Goal: Task Accomplishment & Management: Complete application form

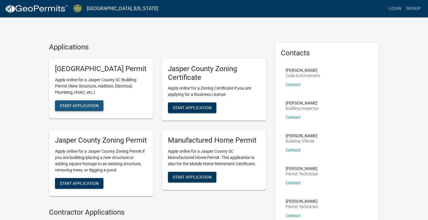
click at [81, 108] on span "Start Application" at bounding box center [79, 105] width 39 height 5
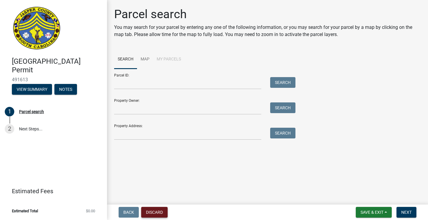
click at [157, 212] on button "Discard" at bounding box center [154, 211] width 26 height 11
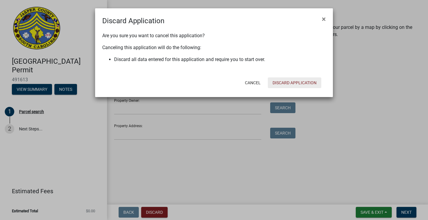
click at [292, 80] on button "Discard Application" at bounding box center [294, 82] width 53 height 11
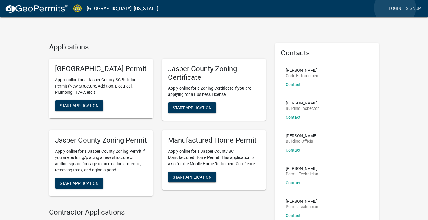
click at [395, 8] on link "Login" at bounding box center [394, 8] width 17 height 11
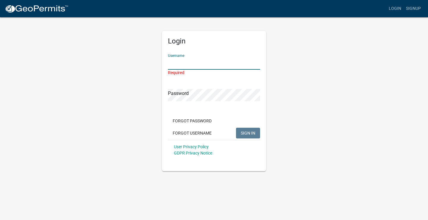
click at [195, 64] on input "Username" at bounding box center [214, 63] width 92 height 12
paste input "Nextchapterneighborhoods"
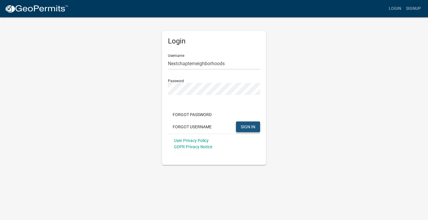
click at [245, 127] on span "SIGN IN" at bounding box center [248, 126] width 15 height 5
click at [226, 63] on input "Nextchapterneighborhoods" at bounding box center [214, 63] width 92 height 12
type input "N"
click at [248, 126] on button "SIGN IN" at bounding box center [248, 126] width 24 height 11
click at [171, 65] on input "Nextchapterneighborhoods" at bounding box center [214, 63] width 92 height 12
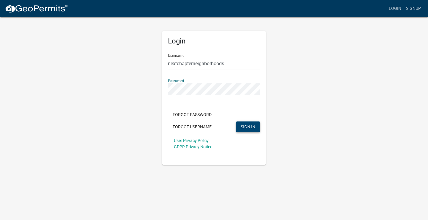
click at [248, 126] on button "SIGN IN" at bounding box center [248, 126] width 24 height 11
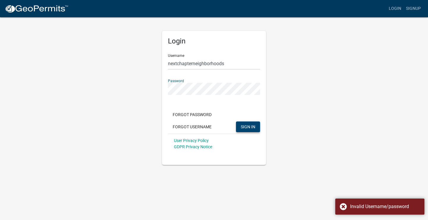
click at [248, 126] on button "SIGN IN" at bounding box center [248, 126] width 24 height 11
click at [169, 64] on input "nextchapterneighborhoods" at bounding box center [214, 63] width 92 height 12
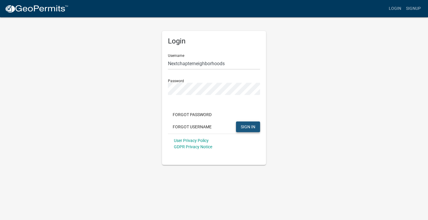
click at [250, 126] on span "SIGN IN" at bounding box center [248, 126] width 15 height 5
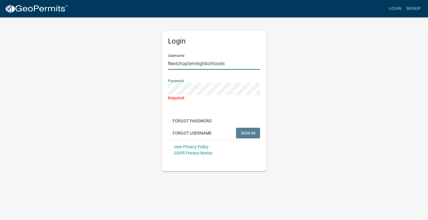
click at [238, 65] on input "Nextchapterneighborhoods" at bounding box center [214, 63] width 92 height 12
type input "N"
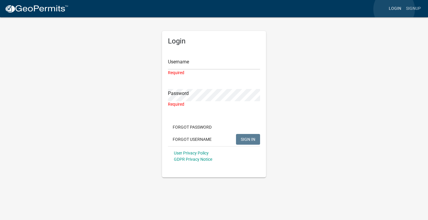
click at [394, 9] on link "Login" at bounding box center [394, 8] width 17 height 11
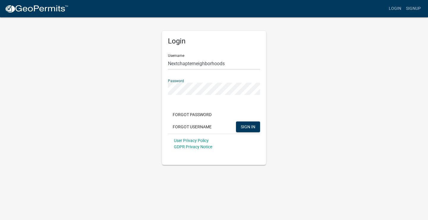
click at [248, 126] on button "SIGN IN" at bounding box center [248, 126] width 24 height 11
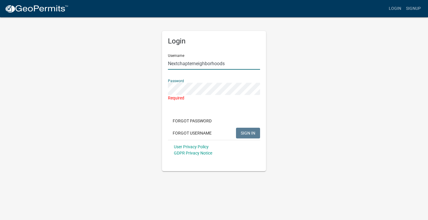
click at [226, 65] on input "Nextchapterneighborhoods" at bounding box center [214, 63] width 92 height 12
type input "N"
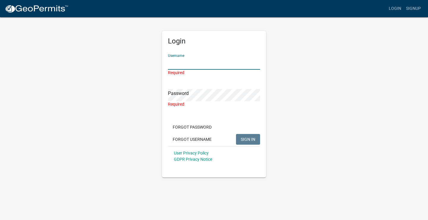
paste input "Nextchapterneighborhoods"
type input "Nextchapterneighborhoods"
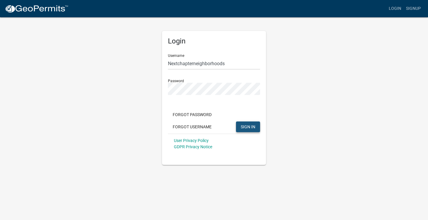
click at [247, 127] on span "SIGN IN" at bounding box center [248, 126] width 15 height 5
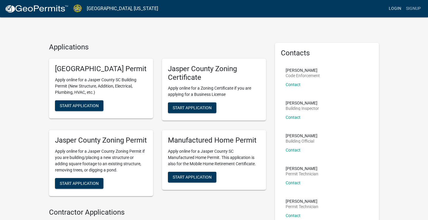
click at [396, 8] on link "Login" at bounding box center [394, 8] width 17 height 11
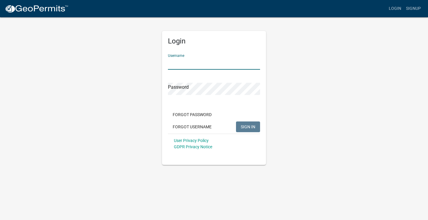
paste input "Nextchapterneighborhoods!"
type input "Nextchapterneighborhoods"
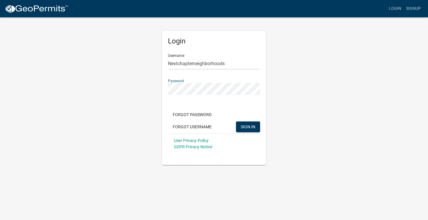
click at [248, 126] on button "SIGN IN" at bounding box center [248, 126] width 24 height 11
click at [250, 124] on span "SIGN IN" at bounding box center [248, 126] width 15 height 5
click at [420, 7] on link "Signup" at bounding box center [413, 8] width 20 height 11
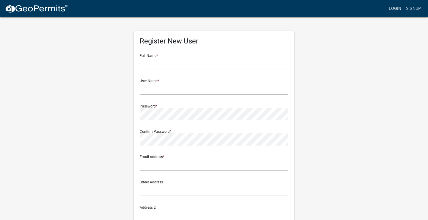
click at [392, 7] on link "Login" at bounding box center [394, 8] width 17 height 11
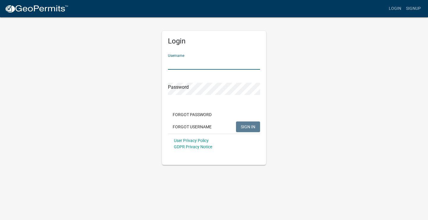
paste input "Nextchapterneighborhoods!"
type input "Nextchapterneighborhoods"
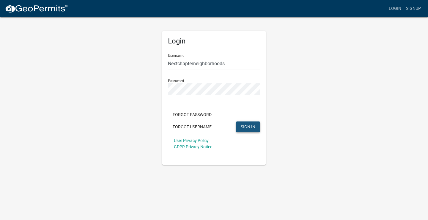
click at [242, 123] on button "SIGN IN" at bounding box center [248, 126] width 24 height 11
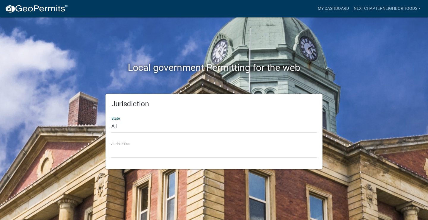
select select "South Carolina"
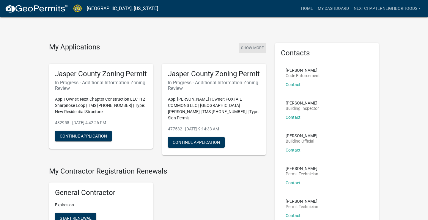
click at [256, 46] on button "Show More" at bounding box center [252, 48] width 27 height 10
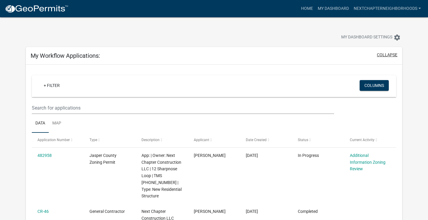
click at [384, 56] on button "collapse" at bounding box center [387, 55] width 21 height 6
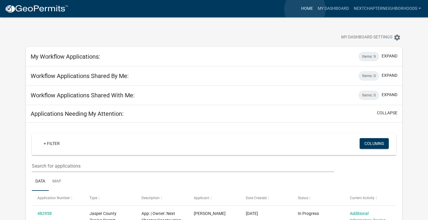
click at [305, 10] on link "Home" at bounding box center [307, 8] width 17 height 11
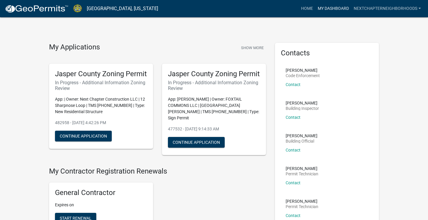
click at [333, 10] on link "My Dashboard" at bounding box center [333, 8] width 36 height 11
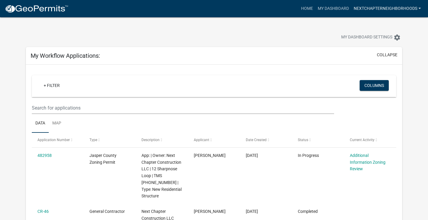
click at [380, 7] on link "Nextchapterneighborhoods" at bounding box center [387, 8] width 72 height 11
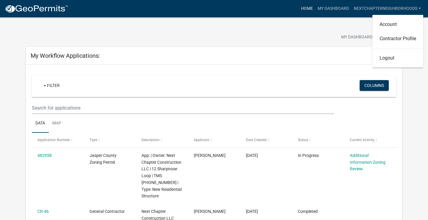
click at [305, 9] on link "Home" at bounding box center [307, 8] width 17 height 11
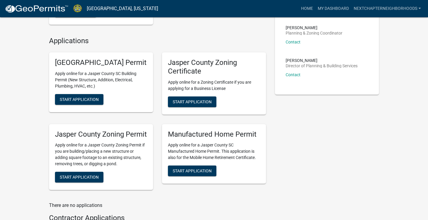
scroll to position [212, 0]
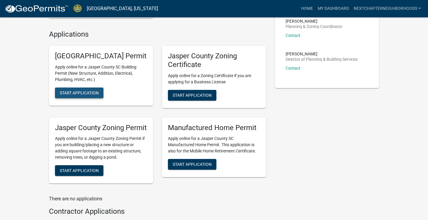
click at [85, 95] on span "Start Application" at bounding box center [79, 92] width 39 height 5
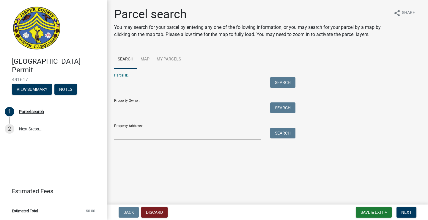
click at [154, 86] on input "Parcel ID:" at bounding box center [187, 83] width 147 height 12
type input "[PHONE_NUMBER]"
click at [282, 81] on button "Search" at bounding box center [282, 82] width 25 height 11
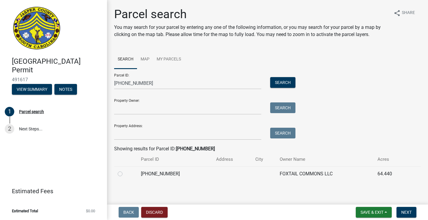
click at [189, 173] on td "[PHONE_NUMBER]" at bounding box center [174, 173] width 75 height 15
click at [125, 170] on label at bounding box center [125, 170] width 0 height 0
click at [125, 172] on input "radio" at bounding box center [127, 172] width 4 height 4
radio input "true"
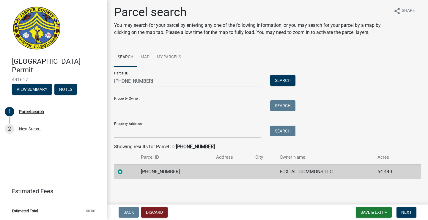
scroll to position [2, 0]
click at [234, 174] on td at bounding box center [231, 171] width 39 height 15
click at [409, 212] on span "Next" at bounding box center [406, 211] width 10 height 5
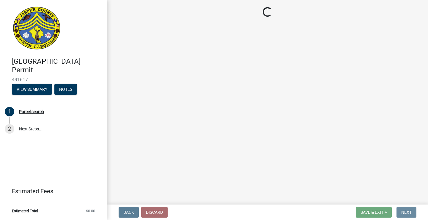
scroll to position [0, 0]
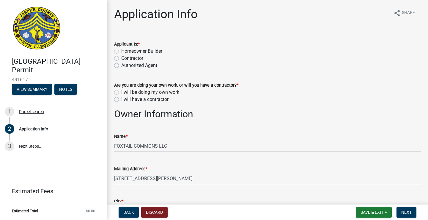
click at [138, 58] on label "Contractor" at bounding box center [132, 58] width 22 height 7
click at [125, 58] on input "Contractor" at bounding box center [123, 57] width 4 height 4
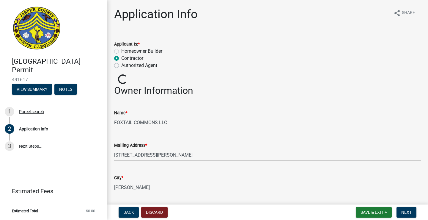
radio input "true"
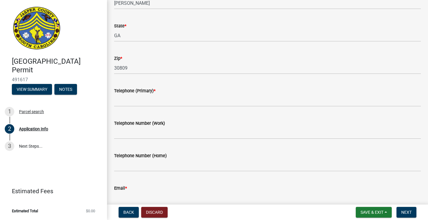
scroll to position [174, 0]
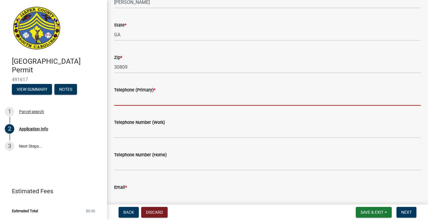
click at [160, 98] on input "Telephone (Primary) *" at bounding box center [267, 99] width 307 height 12
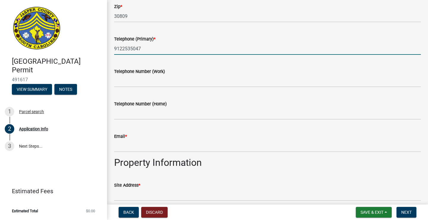
scroll to position [234, 0]
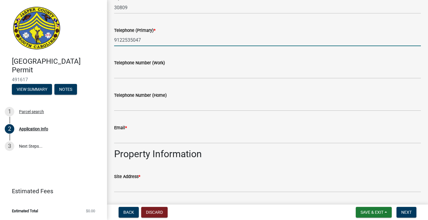
type input "9122535047"
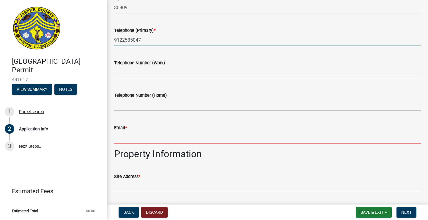
click at [160, 139] on input "Email *" at bounding box center [267, 137] width 307 height 12
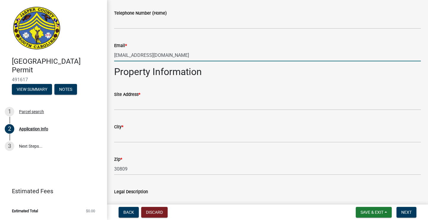
scroll to position [317, 0]
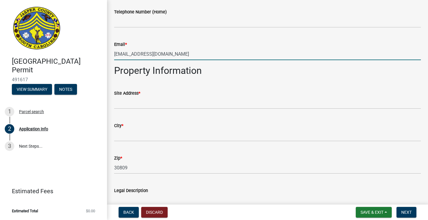
type input "[EMAIL_ADDRESS][DOMAIN_NAME]"
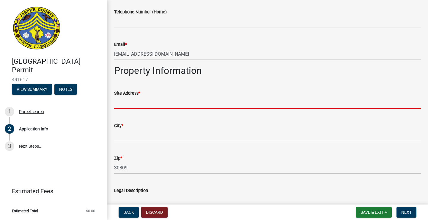
click at [157, 102] on input "Site Address *" at bounding box center [267, 103] width 307 height 12
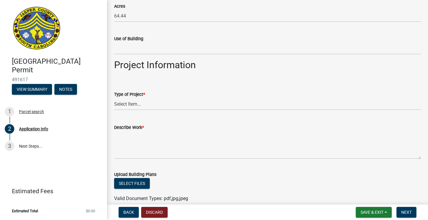
scroll to position [570, 0]
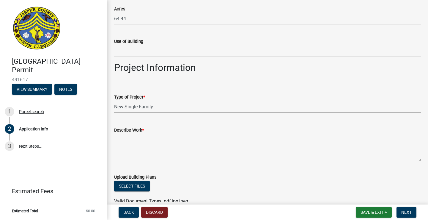
select select "42590599-3c97-479d-b3e9-fbeca9af4fb5"
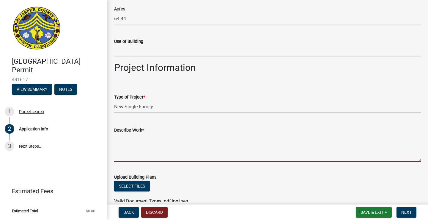
click at [153, 149] on textarea "Describe Work *" at bounding box center [267, 147] width 307 height 28
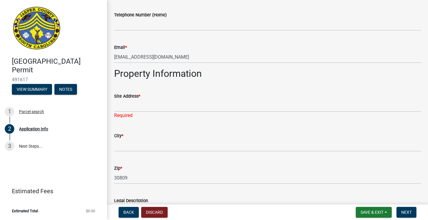
scroll to position [315, 0]
type textarea "Construction of a single family residence."
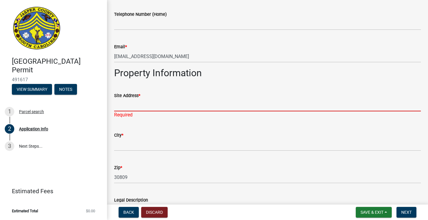
click at [197, 107] on input "Site Address *" at bounding box center [267, 105] width 307 height 12
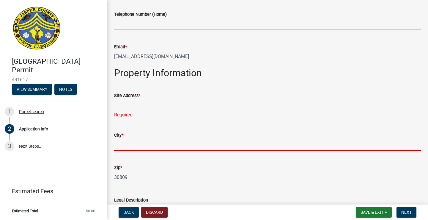
click at [185, 143] on input "City *" at bounding box center [267, 144] width 307 height 12
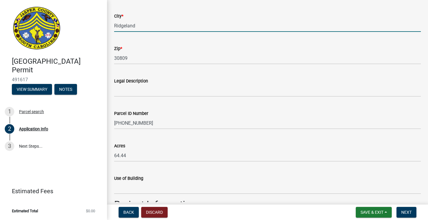
scroll to position [434, 0]
type input "Ridgeland"
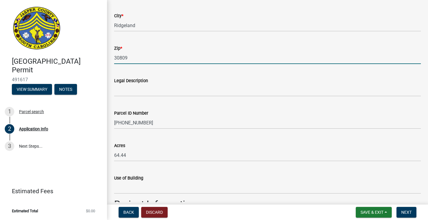
click at [155, 60] on input "30809" at bounding box center [267, 58] width 307 height 12
type input "3"
type input "29936"
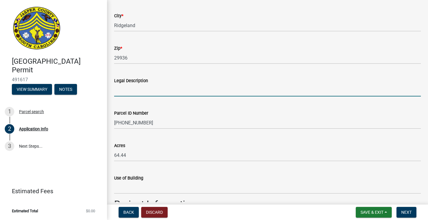
click at [163, 88] on input "Legal Description" at bounding box center [267, 90] width 307 height 12
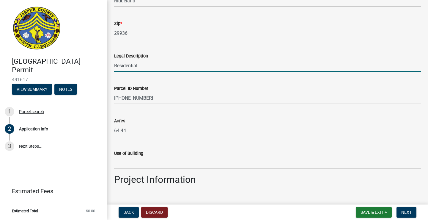
scroll to position [458, 0]
type input "Residential"
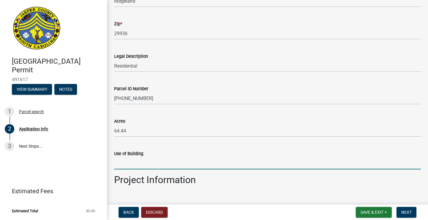
click at [147, 163] on input "Use of Building" at bounding box center [267, 163] width 307 height 12
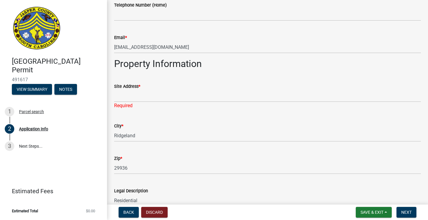
scroll to position [326, 0]
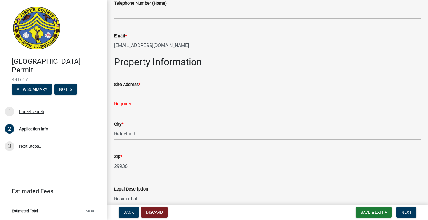
type input "Residential"
click at [184, 95] on input "Site Address *" at bounding box center [267, 94] width 307 height 12
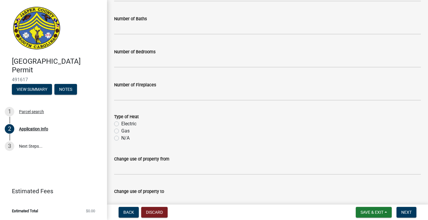
scroll to position [1051, 0]
type input "15 Pickerel Loop"
click at [131, 122] on label "Electric" at bounding box center [128, 122] width 15 height 7
click at [125, 122] on input "Electric" at bounding box center [123, 121] width 4 height 4
radio input "true"
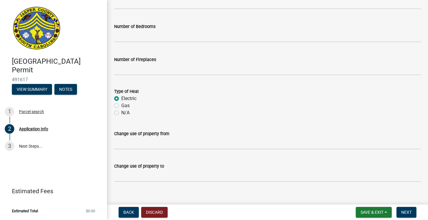
scroll to position [1076, 0]
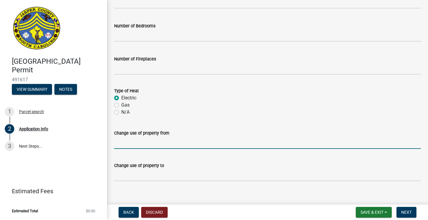
click at [159, 144] on input "Change use of property from" at bounding box center [267, 142] width 307 height 12
type input "Undeveloped"
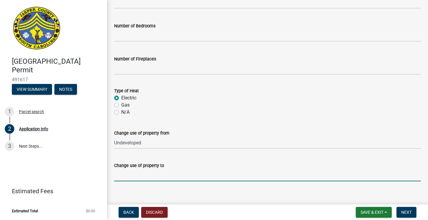
click at [163, 174] on input "Change use of property to" at bounding box center [267, 175] width 307 height 12
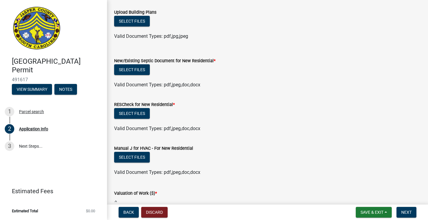
scroll to position [728, 0]
type input "Residence"
click at [140, 112] on button "Select files" at bounding box center [132, 113] width 36 height 11
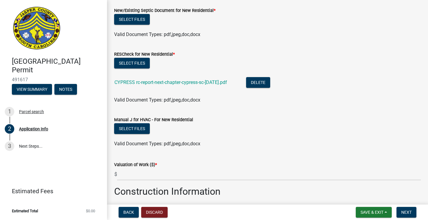
scroll to position [778, 0]
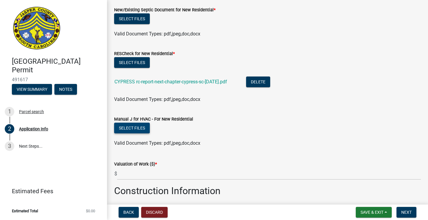
click at [143, 125] on button "Select files" at bounding box center [132, 127] width 36 height 11
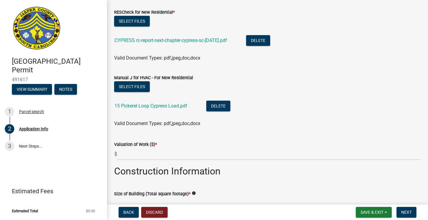
scroll to position [820, 0]
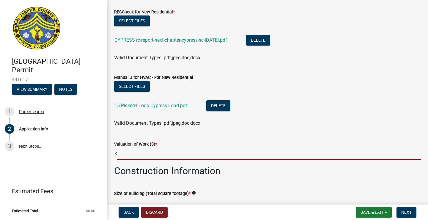
click at [154, 152] on input "text" at bounding box center [269, 153] width 304 height 12
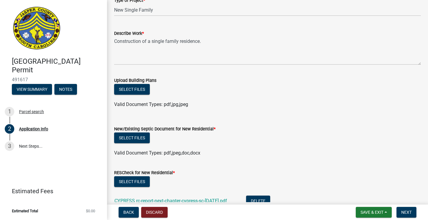
scroll to position [659, 0]
click at [140, 90] on button "Select files" at bounding box center [132, 89] width 36 height 11
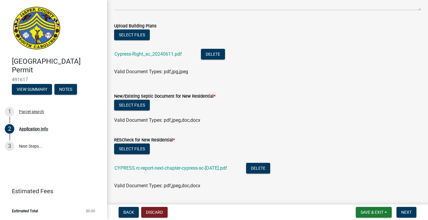
scroll to position [713, 0]
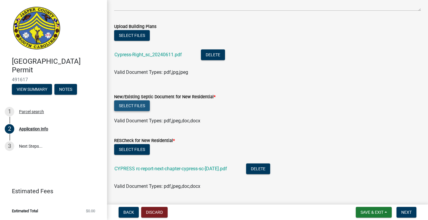
click at [137, 106] on button "Select files" at bounding box center [132, 105] width 36 height 11
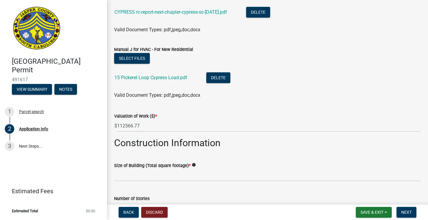
scroll to position [892, 0]
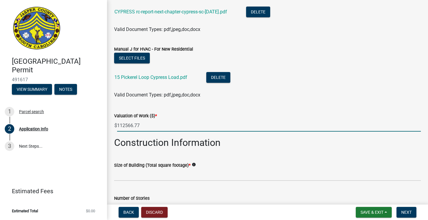
click at [138, 127] on input "112566.77" at bounding box center [269, 125] width 304 height 12
click at [125, 125] on input "112566" at bounding box center [269, 125] width 304 height 12
click at [141, 126] on input "112.566" at bounding box center [269, 125] width 304 height 12
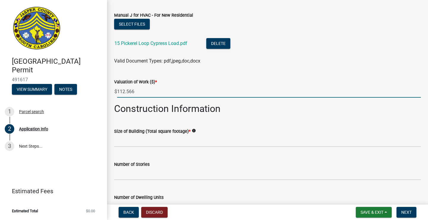
scroll to position [926, 0]
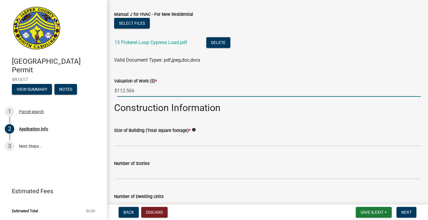
type input "112.566"
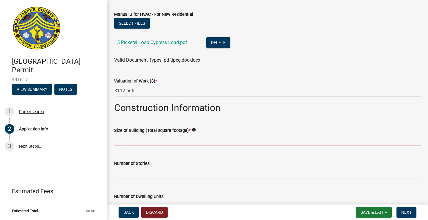
click at [144, 142] on input "text" at bounding box center [267, 140] width 307 height 12
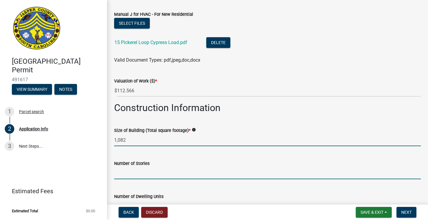
type input "1082"
click at [149, 175] on input "text" at bounding box center [267, 173] width 307 height 12
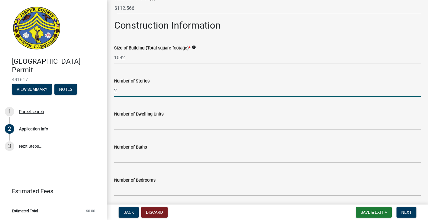
scroll to position [1012, 0]
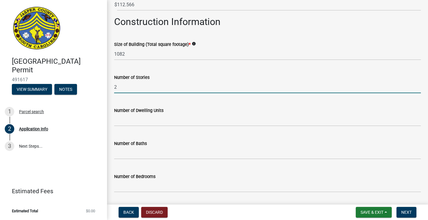
type input "2"
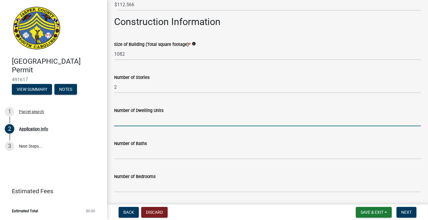
click at [178, 121] on input "text" at bounding box center [267, 120] width 307 height 12
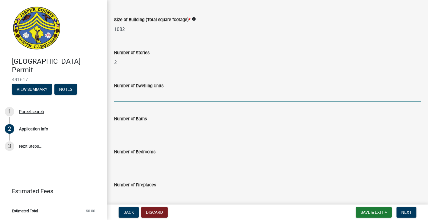
scroll to position [1038, 0]
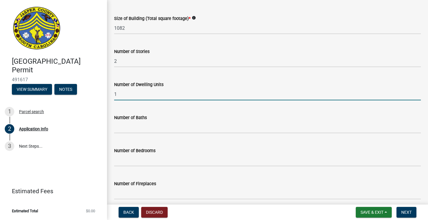
type input "1"
click at [171, 127] on input "text" at bounding box center [267, 127] width 307 height 12
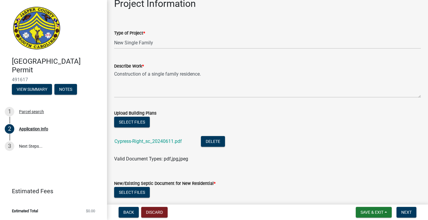
scroll to position [627, 0]
click at [159, 140] on link "Cypress-Right_sc_20240611.pdf" at bounding box center [147, 141] width 67 height 6
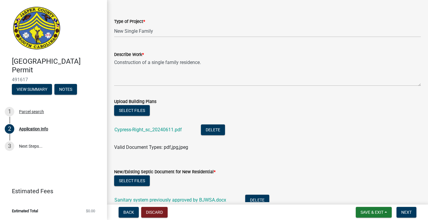
scroll to position [640, 0]
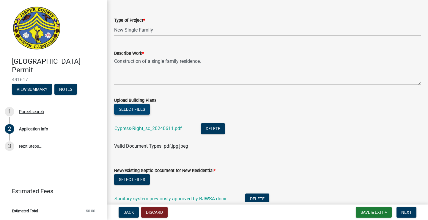
click at [139, 106] on button "Select files" at bounding box center [132, 109] width 36 height 11
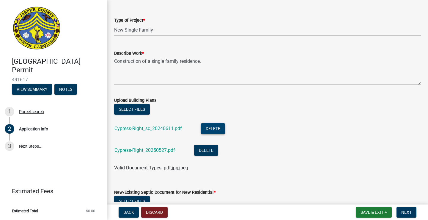
click at [212, 127] on button "Delete" at bounding box center [213, 128] width 24 height 11
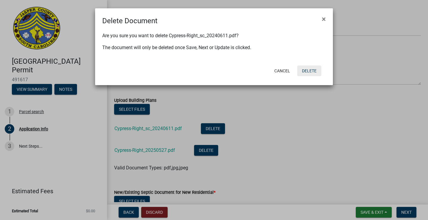
click at [308, 71] on button "Delete" at bounding box center [309, 70] width 24 height 11
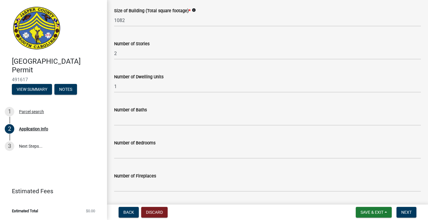
scroll to position [1046, 0]
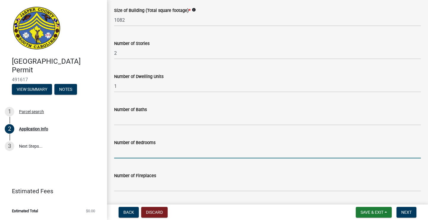
click at [185, 155] on input "text" at bounding box center [267, 152] width 307 height 12
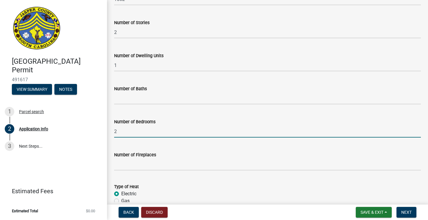
scroll to position [1074, 0]
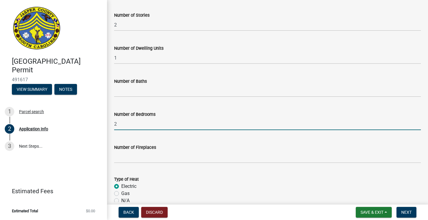
type input "2"
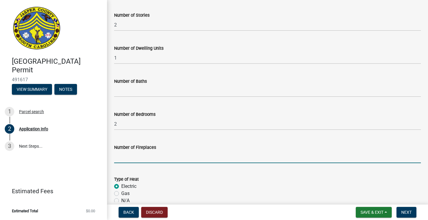
click at [171, 156] on input "text" at bounding box center [267, 157] width 307 height 12
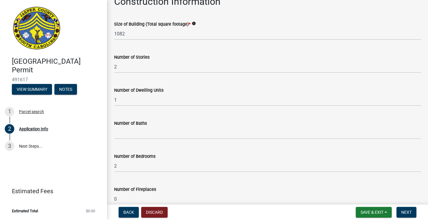
scroll to position [1027, 0]
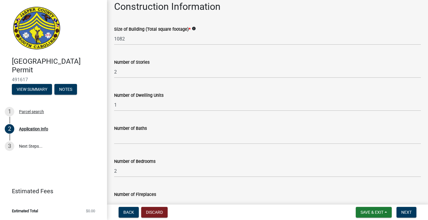
type input "0"
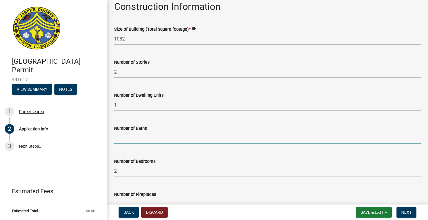
click at [181, 138] on input "text" at bounding box center [267, 138] width 307 height 12
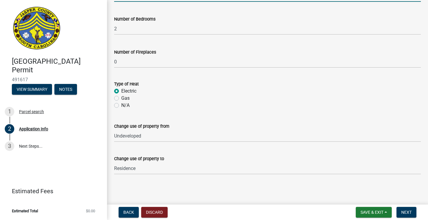
scroll to position [1169, 0]
type input "2"
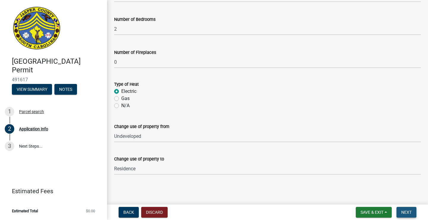
click at [406, 210] on span "Next" at bounding box center [406, 211] width 10 height 5
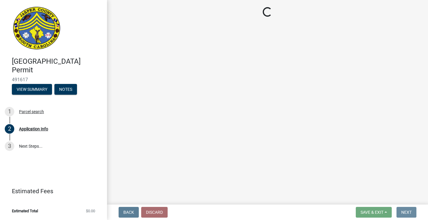
scroll to position [0, 0]
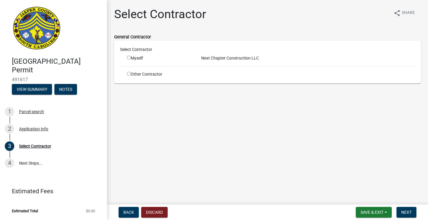
click at [129, 58] on input "radio" at bounding box center [129, 58] width 4 height 4
radio input "true"
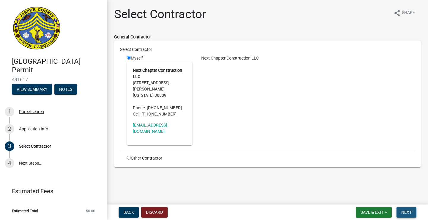
click at [405, 209] on button "Next" at bounding box center [406, 211] width 20 height 11
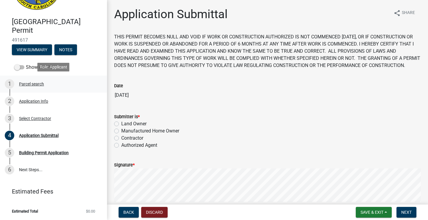
click at [42, 88] on link "1 Parcel search" at bounding box center [53, 83] width 107 height 17
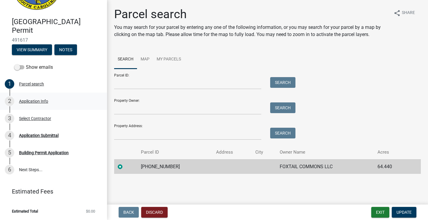
click at [39, 103] on div "Application Info" at bounding box center [33, 101] width 29 height 4
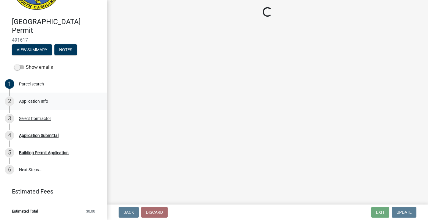
select select "42590599-3c97-479d-b3e9-fbeca9af4fb5"
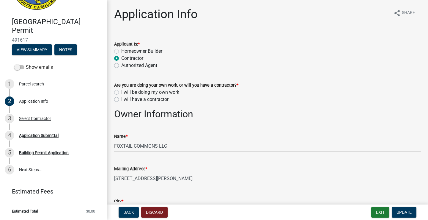
click at [153, 92] on label "I will be doing my own work" at bounding box center [150, 92] width 58 height 7
click at [125, 92] on input "I will be doing my own work" at bounding box center [123, 91] width 4 height 4
radio input "true"
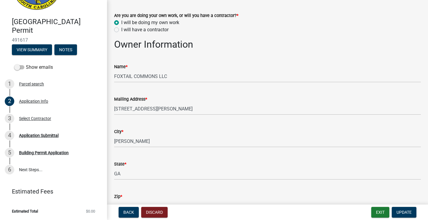
scroll to position [73, 0]
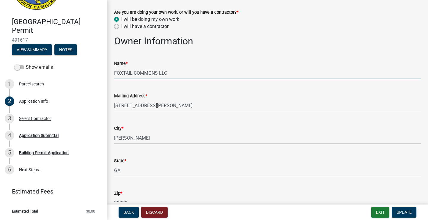
click at [183, 76] on input "FOXTAIL COMMONS LLC" at bounding box center [267, 73] width 307 height 12
type input "F"
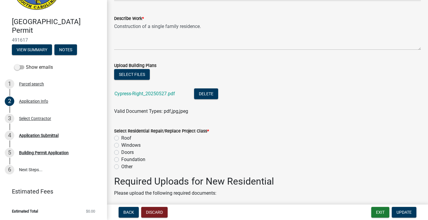
scroll to position [710, 0]
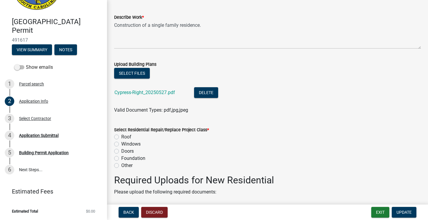
type input "Next Chapter Construction LLC"
click at [127, 164] on label "Other" at bounding box center [126, 165] width 11 height 7
click at [125, 164] on input "Other" at bounding box center [123, 164] width 4 height 4
radio input "true"
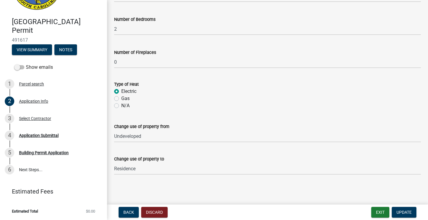
scroll to position [0, 0]
click at [43, 118] on div "Select Contractor" at bounding box center [35, 118] width 32 height 4
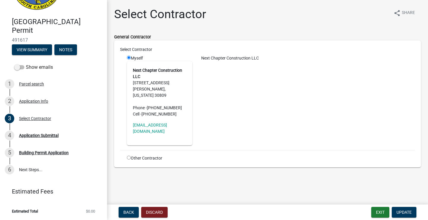
click at [129, 155] on input "radio" at bounding box center [129, 157] width 4 height 4
radio input "true"
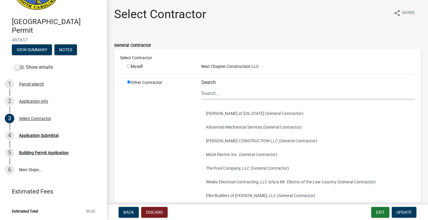
click at [129, 66] on input "radio" at bounding box center [129, 66] width 4 height 4
radio input "true"
radio input "false"
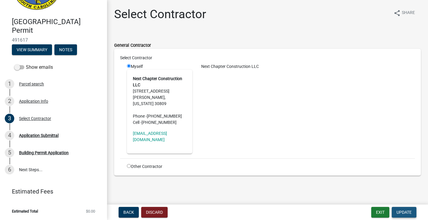
click at [402, 211] on span "Update" at bounding box center [403, 211] width 15 height 5
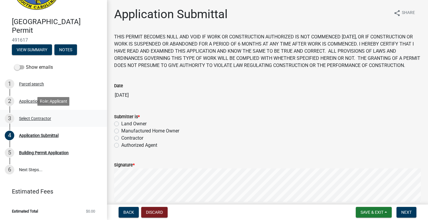
click at [34, 119] on div "Select Contractor" at bounding box center [35, 118] width 32 height 4
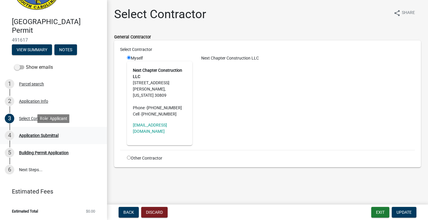
click at [36, 131] on div "4 Application Submittal" at bounding box center [51, 135] width 93 height 10
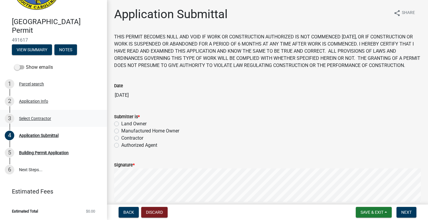
click at [43, 119] on div "Select Contractor" at bounding box center [35, 118] width 32 height 4
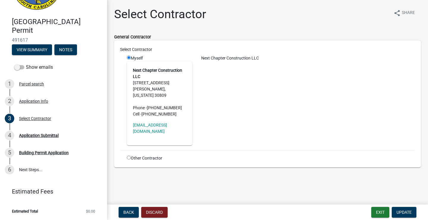
click at [148, 155] on div "Other Contractor" at bounding box center [159, 158] width 74 height 6
click at [128, 155] on input "radio" at bounding box center [129, 157] width 4 height 4
radio input "true"
radio input "false"
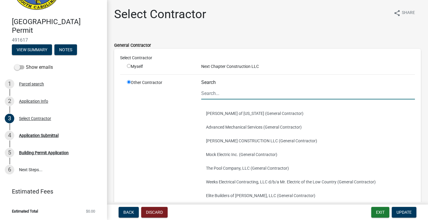
click at [219, 96] on input "Search" at bounding box center [308, 93] width 214 height 12
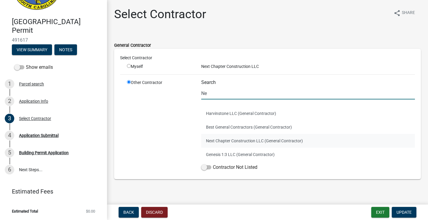
type input "Ne"
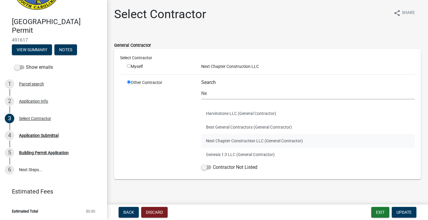
click at [245, 138] on button "Next Chapter Construction LLC (General Contractor)" at bounding box center [308, 141] width 214 height 14
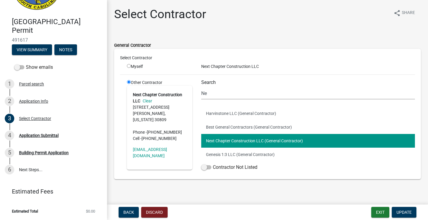
click at [246, 138] on button "Next Chapter Construction LLC (General Contractor)" at bounding box center [308, 141] width 214 height 14
click at [265, 193] on main "Select Contractor share Share General Contractor Select Contractor Myself Next …" at bounding box center [267, 101] width 321 height 202
click at [128, 67] on input "radio" at bounding box center [129, 66] width 4 height 4
radio input "true"
radio input "false"
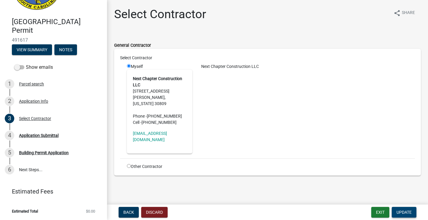
click at [409, 209] on button "Update" at bounding box center [404, 211] width 25 height 11
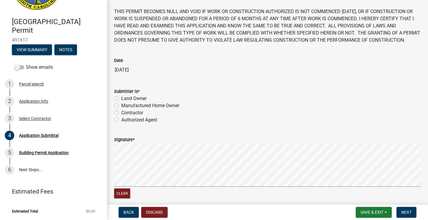
scroll to position [22, 0]
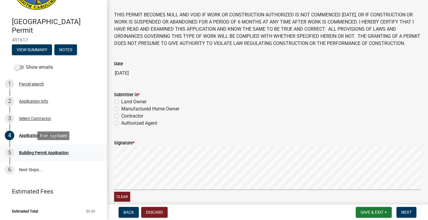
click at [44, 152] on div "Building Permit Application" at bounding box center [44, 152] width 50 height 4
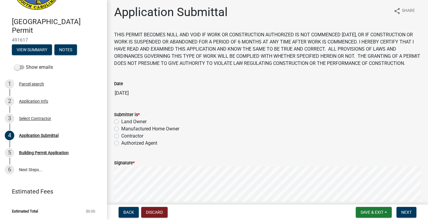
scroll to position [0, 0]
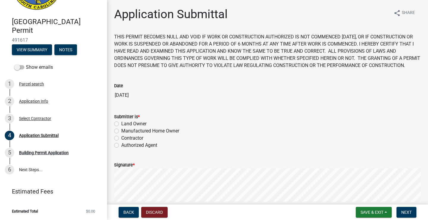
click at [138, 149] on label "Authorized Agent" at bounding box center [139, 144] width 36 height 7
click at [125, 145] on input "Authorized Agent" at bounding box center [123, 143] width 4 height 4
radio input "true"
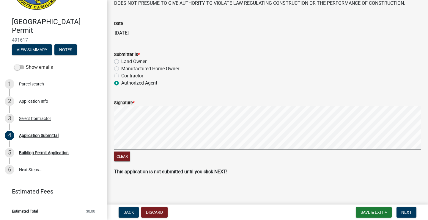
scroll to position [62, 0]
click at [121, 161] on button "Clear" at bounding box center [122, 156] width 16 height 10
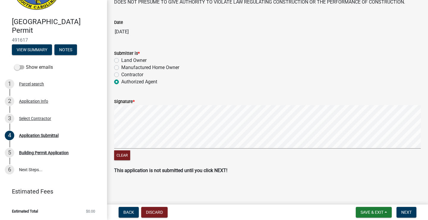
scroll to position [70, 0]
click at [407, 212] on span "Next" at bounding box center [406, 211] width 10 height 5
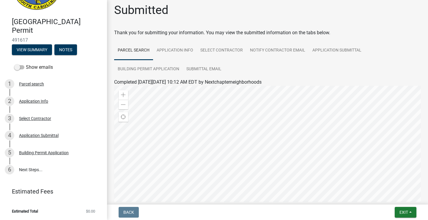
scroll to position [0, 0]
click at [183, 48] on link "Application Info" at bounding box center [175, 50] width 44 height 19
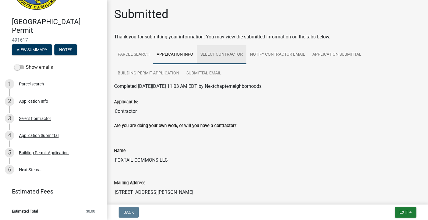
click at [220, 54] on link "Select Contractor" at bounding box center [222, 54] width 50 height 19
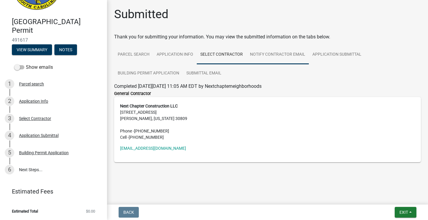
click at [264, 52] on link "Notify Contractor Email" at bounding box center [277, 54] width 62 height 19
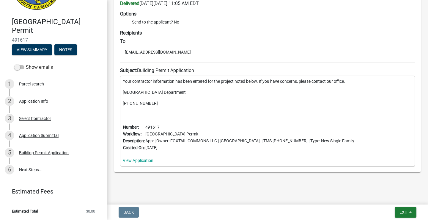
scroll to position [102, 0]
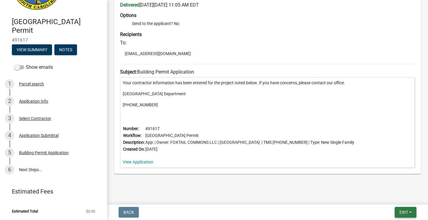
click at [402, 212] on span "Exit" at bounding box center [403, 211] width 9 height 5
click at [401, 198] on button "Save & Exit" at bounding box center [393, 196] width 48 height 14
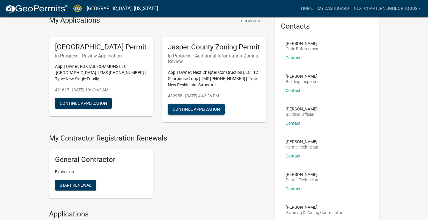
scroll to position [25, 0]
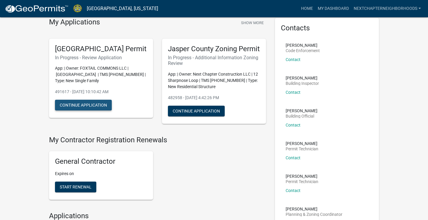
click at [77, 110] on button "Continue Application" at bounding box center [83, 105] width 57 height 11
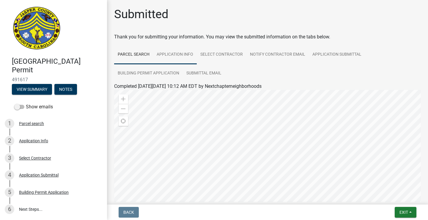
click at [175, 55] on link "Application Info" at bounding box center [175, 54] width 44 height 19
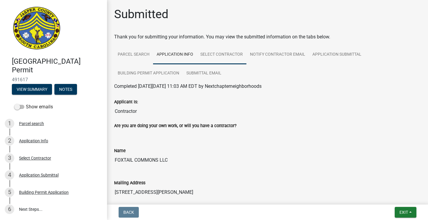
click at [233, 56] on link "Select Contractor" at bounding box center [222, 54] width 50 height 19
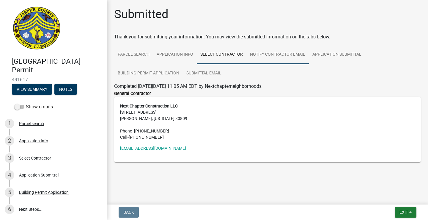
click at [273, 56] on link "Notify Contractor Email" at bounding box center [277, 54] width 62 height 19
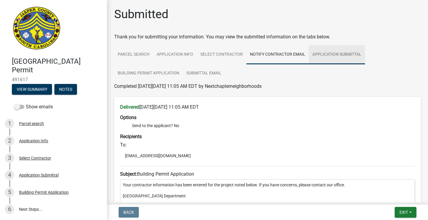
click at [319, 57] on link "Application Submittal" at bounding box center [337, 54] width 56 height 19
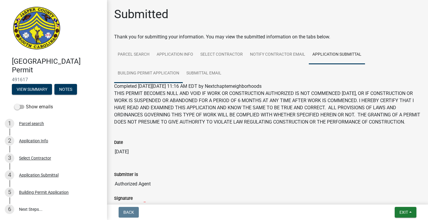
click at [159, 71] on link "Building Permit Application" at bounding box center [148, 73] width 69 height 19
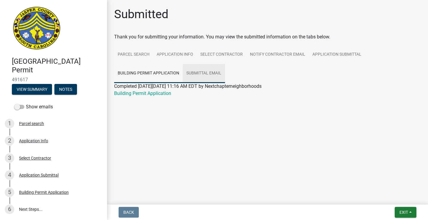
click at [193, 72] on link "Submittal Email" at bounding box center [204, 73] width 42 height 19
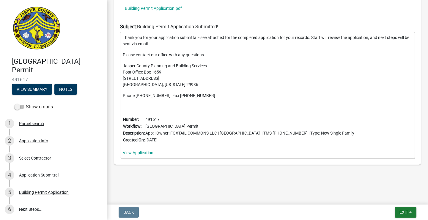
scroll to position [206, 0]
click at [406, 211] on span "Exit" at bounding box center [403, 211] width 9 height 5
click at [398, 194] on button "Save & Exit" at bounding box center [393, 196] width 48 height 14
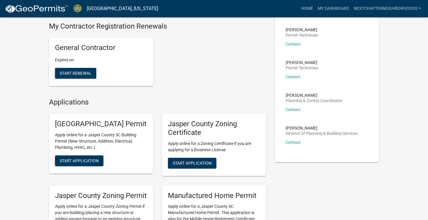
scroll to position [139, 0]
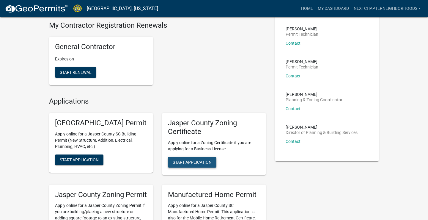
click at [196, 164] on span "Start Application" at bounding box center [192, 161] width 39 height 5
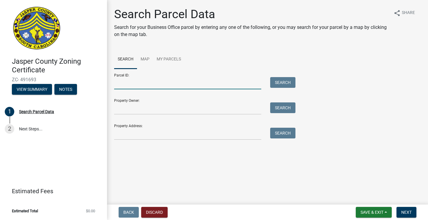
click at [217, 88] on input "Parcel ID:" at bounding box center [187, 83] width 147 height 12
click at [199, 83] on input "Parcel ID:" at bounding box center [187, 83] width 147 height 12
click at [283, 78] on button "Search" at bounding box center [282, 82] width 25 height 11
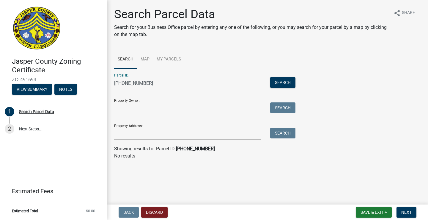
click at [135, 83] on input "081-00-30-030" at bounding box center [187, 83] width 147 height 12
type input "[PHONE_NUMBER]"
click at [274, 81] on button "Search" at bounding box center [282, 82] width 25 height 11
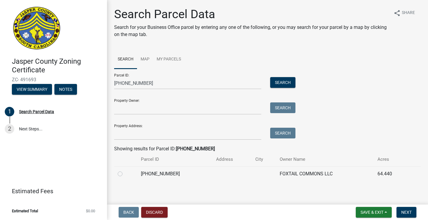
click at [125, 170] on label at bounding box center [125, 170] width 0 height 0
click at [125, 172] on input "radio" at bounding box center [127, 172] width 4 height 4
radio input "true"
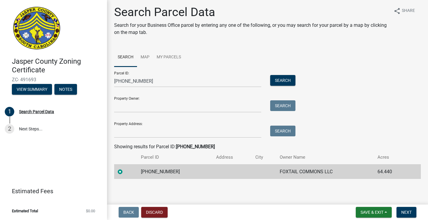
scroll to position [2, 0]
click at [403, 211] on span "Next" at bounding box center [406, 211] width 10 height 5
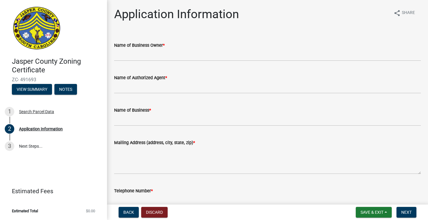
scroll to position [0, 0]
click at [209, 56] on input "Name of Business Owner *" at bounding box center [267, 55] width 307 height 12
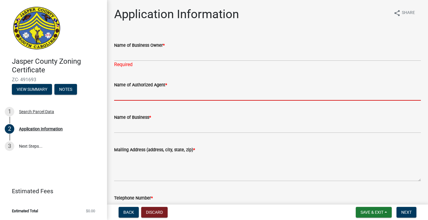
click at [190, 90] on input "Name of Authorized Agent *" at bounding box center [267, 94] width 307 height 12
click at [204, 54] on input "Name of Business Owner *" at bounding box center [267, 55] width 307 height 12
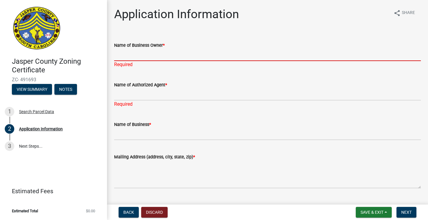
click at [192, 127] on div "Name of Business *" at bounding box center [267, 124] width 307 height 7
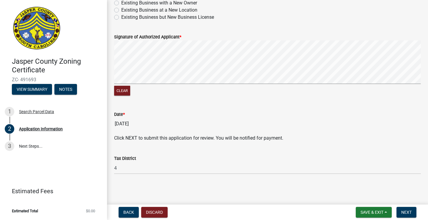
scroll to position [395, 0]
click at [363, 211] on span "Save & Exit" at bounding box center [371, 211] width 23 height 5
click at [368, 199] on button "Save & Exit" at bounding box center [368, 196] width 48 height 14
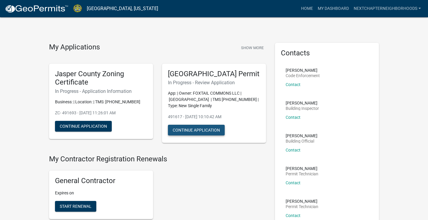
click at [203, 135] on button "Continue Application" at bounding box center [196, 129] width 57 height 11
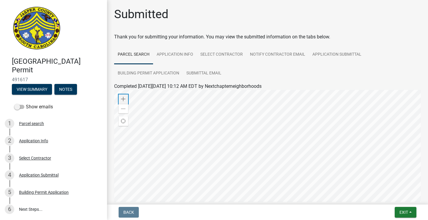
click at [122, 97] on span at bounding box center [123, 99] width 5 height 5
click at [179, 55] on link "Application Info" at bounding box center [175, 54] width 44 height 19
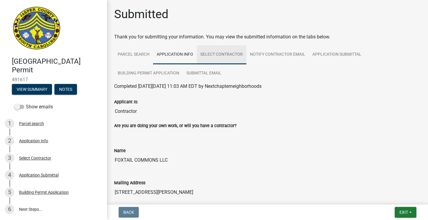
click at [223, 57] on link "Select Contractor" at bounding box center [222, 54] width 50 height 19
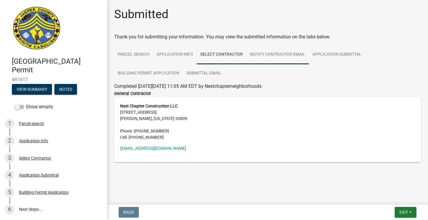
click at [264, 57] on link "Notify Contractor Email" at bounding box center [277, 54] width 62 height 19
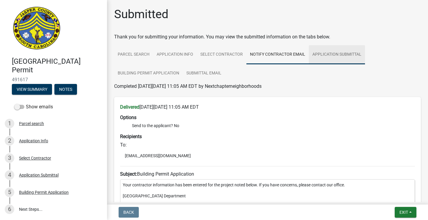
click at [317, 57] on link "Application Submittal" at bounding box center [337, 54] width 56 height 19
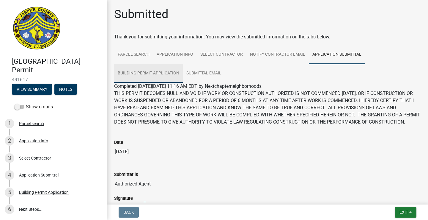
click at [144, 74] on link "Building Permit Application" at bounding box center [148, 73] width 69 height 19
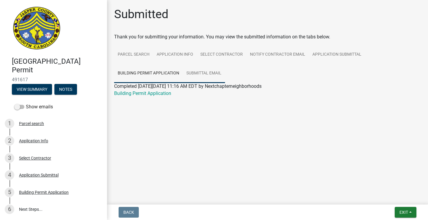
click at [193, 75] on link "Submittal Email" at bounding box center [204, 73] width 42 height 19
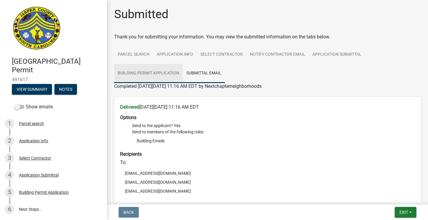
click at [150, 73] on link "Building Permit Application" at bounding box center [148, 73] width 69 height 19
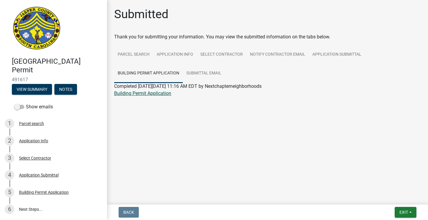
click at [139, 94] on link "Building Permit Application" at bounding box center [142, 93] width 57 height 6
click at [212, 69] on link "Submittal Email" at bounding box center [204, 73] width 42 height 19
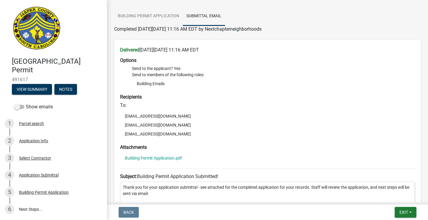
scroll to position [51, 0]
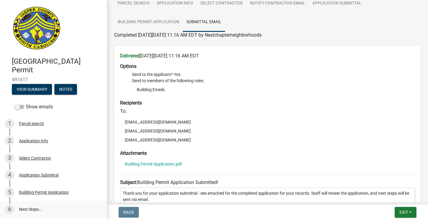
click at [34, 204] on link "6 Next Steps..." at bounding box center [53, 209] width 107 height 17
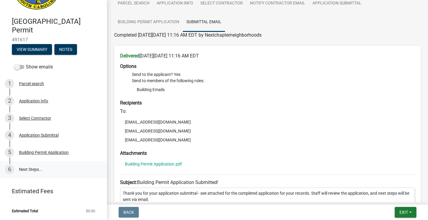
scroll to position [40, 0]
click at [38, 168] on link "6 Next Steps..." at bounding box center [53, 169] width 107 height 17
click at [32, 164] on link "6 Next Steps..." at bounding box center [53, 169] width 107 height 17
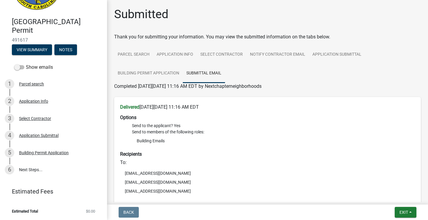
scroll to position [0, 0]
click at [405, 213] on span "Exit" at bounding box center [403, 211] width 9 height 5
click at [401, 199] on button "Save & Exit" at bounding box center [393, 196] width 48 height 14
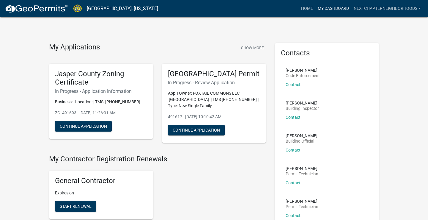
click at [327, 14] on link "My Dashboard" at bounding box center [333, 8] width 36 height 11
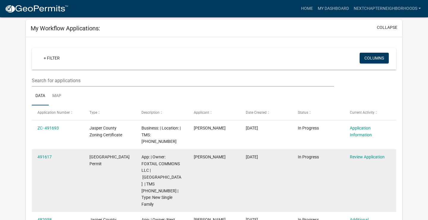
scroll to position [29, 0]
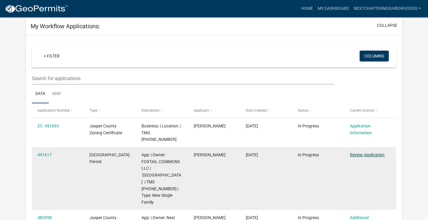
click at [356, 152] on link "Review Application" at bounding box center [367, 154] width 35 height 5
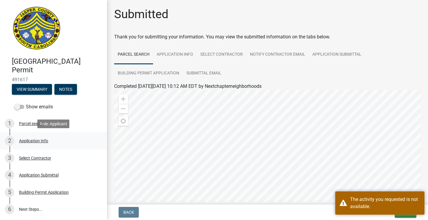
click at [47, 140] on div "Application Info" at bounding box center [33, 140] width 29 height 4
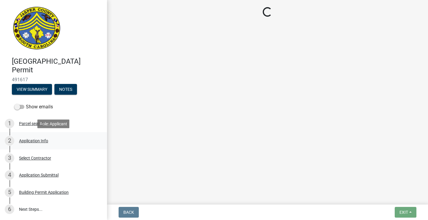
select select "42590599-3c97-479d-b3e9-fbeca9af4fb5"
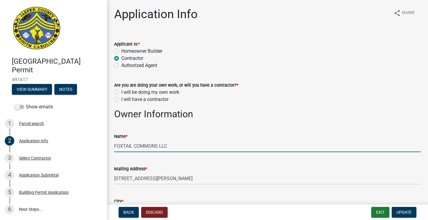
click at [171, 144] on input "FOXTAIL COMMONS LLC" at bounding box center [267, 146] width 307 height 12
click at [158, 93] on label "I will be doing my own work" at bounding box center [150, 92] width 58 height 7
click at [125, 92] on input "I will be doing my own work" at bounding box center [123, 91] width 4 height 4
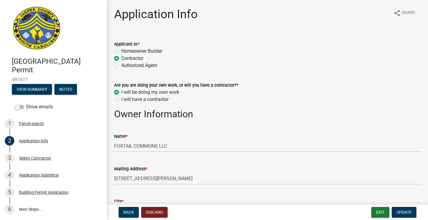
radio input "true"
click at [172, 147] on input "FOXTAIL COMMONS LLC" at bounding box center [267, 146] width 307 height 12
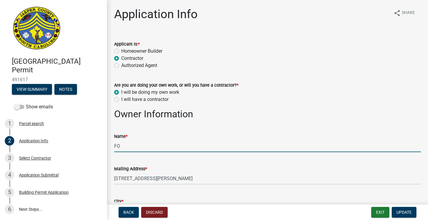
type input "F"
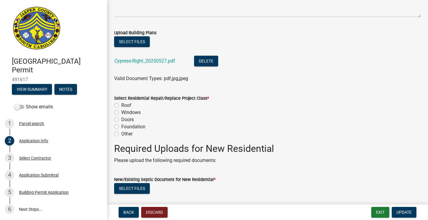
scroll to position [749, 0]
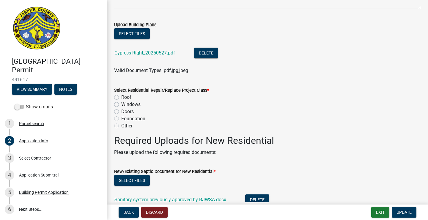
type input "Next Chapter Construction LLC"
click at [126, 125] on label "Other" at bounding box center [126, 125] width 11 height 7
click at [125, 125] on input "Other" at bounding box center [123, 124] width 4 height 4
radio input "true"
click at [405, 209] on span "Update" at bounding box center [403, 211] width 15 height 5
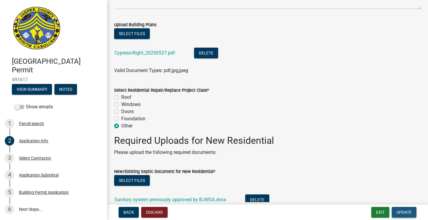
scroll to position [0, 0]
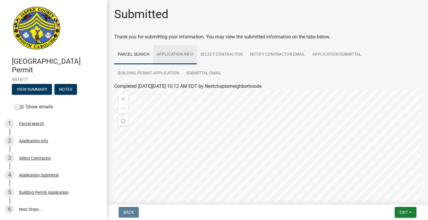
click at [171, 53] on link "Application Info" at bounding box center [175, 54] width 44 height 19
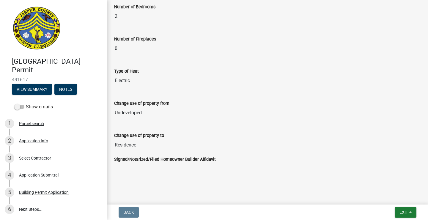
click at [195, 159] on label "Signed/Notarized/Filed Homeowner Builder Affidavit" at bounding box center [165, 159] width 102 height 4
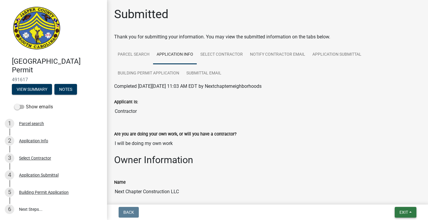
click at [402, 211] on span "Exit" at bounding box center [403, 211] width 9 height 5
click at [395, 197] on button "Save & Exit" at bounding box center [393, 196] width 48 height 14
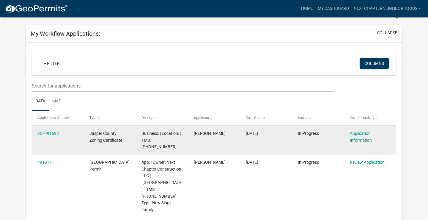
scroll to position [22, 0]
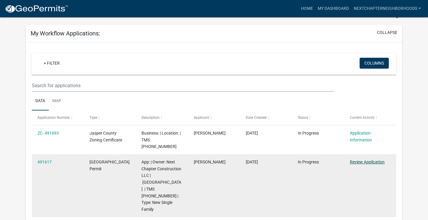
click at [359, 159] on link "Review Application" at bounding box center [367, 161] width 35 height 5
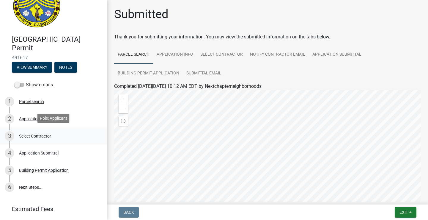
scroll to position [23, 0]
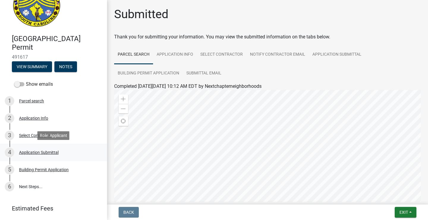
click at [34, 150] on div "Application Submittal" at bounding box center [39, 152] width 40 height 4
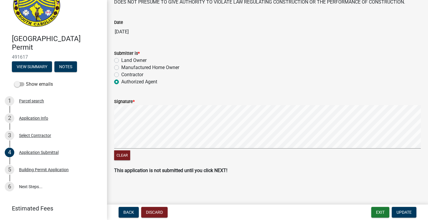
scroll to position [70, 0]
click at [37, 168] on div "Building Permit Application" at bounding box center [44, 169] width 50 height 4
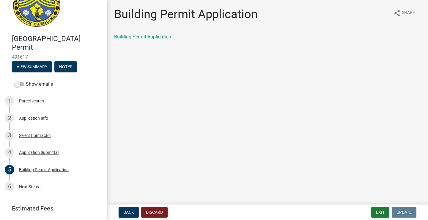
scroll to position [0, 0]
click at [153, 35] on link "Building Permit Application" at bounding box center [142, 37] width 57 height 6
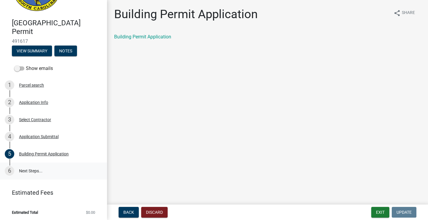
scroll to position [39, 0]
click at [29, 172] on link "6 Next Steps..." at bounding box center [53, 170] width 107 height 17
click at [28, 168] on link "6 Next Steps..." at bounding box center [53, 170] width 107 height 17
click at [32, 154] on div "Building Permit Application" at bounding box center [44, 153] width 50 height 4
click at [35, 131] on div "4 Application Submittal" at bounding box center [51, 136] width 93 height 10
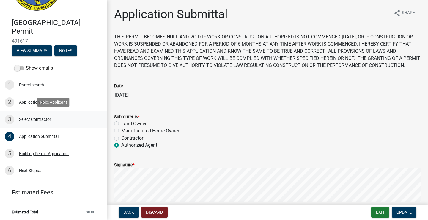
click at [34, 118] on div "Select Contractor" at bounding box center [35, 119] width 32 height 4
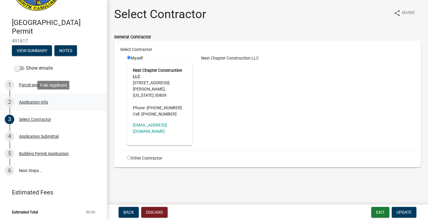
click at [31, 103] on div "Application Info" at bounding box center [33, 102] width 29 height 4
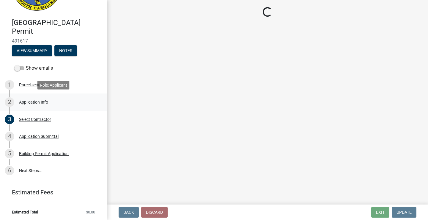
select select "42590599-3c97-479d-b3e9-fbeca9af4fb5"
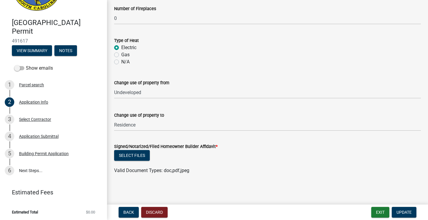
scroll to position [0, 0]
click at [146, 154] on button "Select files" at bounding box center [132, 155] width 36 height 11
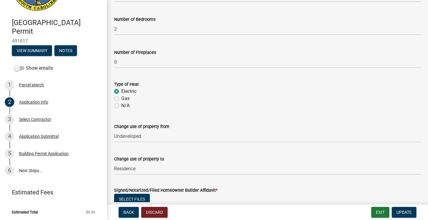
scroll to position [1278, 0]
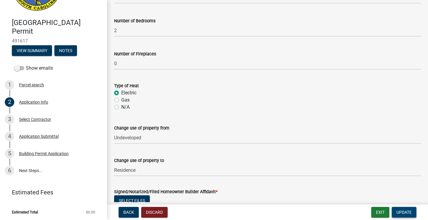
click at [405, 211] on span "Update" at bounding box center [403, 211] width 15 height 5
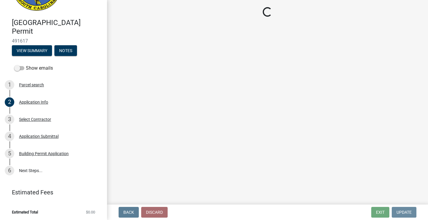
scroll to position [0, 0]
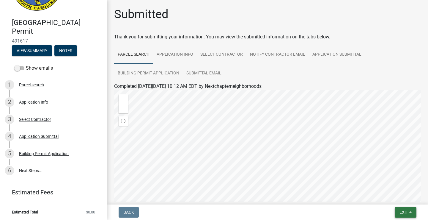
click at [407, 210] on span "Exit" at bounding box center [403, 211] width 9 height 5
click at [405, 196] on button "Save & Exit" at bounding box center [393, 196] width 48 height 14
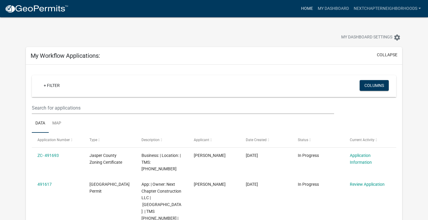
click at [305, 10] on link "Home" at bounding box center [307, 8] width 17 height 11
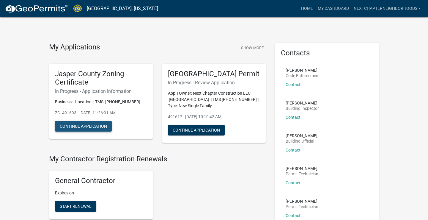
click at [96, 124] on button "Continue Application" at bounding box center [83, 126] width 57 height 11
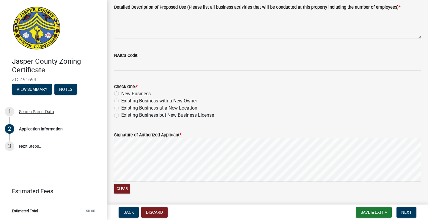
scroll to position [281, 0]
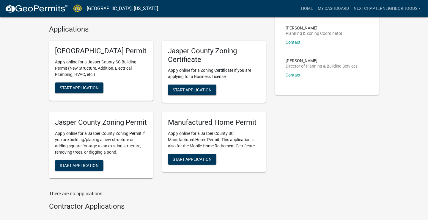
scroll to position [206, 0]
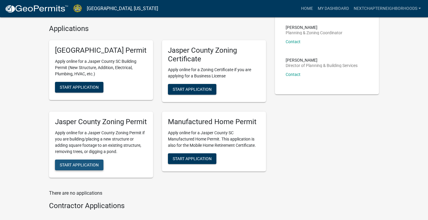
click at [78, 167] on span "Start Application" at bounding box center [79, 164] width 39 height 5
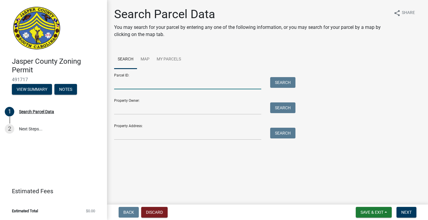
click at [146, 86] on input "Parcel ID:" at bounding box center [187, 83] width 147 height 12
type input "081-00-03-030"
click at [272, 86] on button "Search" at bounding box center [282, 82] width 25 height 11
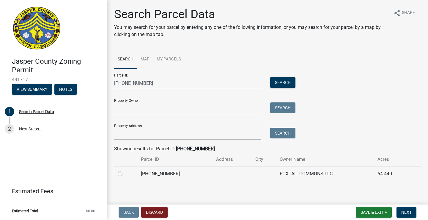
click at [125, 170] on label at bounding box center [125, 170] width 0 height 0
click at [125, 174] on input "radio" at bounding box center [127, 172] width 4 height 4
radio input "true"
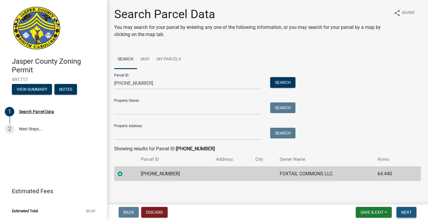
click at [404, 211] on span "Next" at bounding box center [406, 211] width 10 height 5
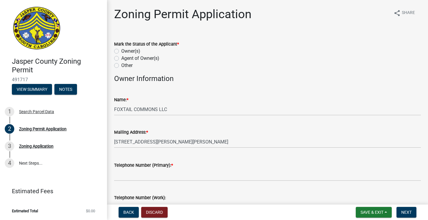
click at [134, 50] on label "Owner(s)" at bounding box center [130, 51] width 19 height 7
click at [125, 50] on input "Owner(s)" at bounding box center [123, 50] width 4 height 4
radio input "true"
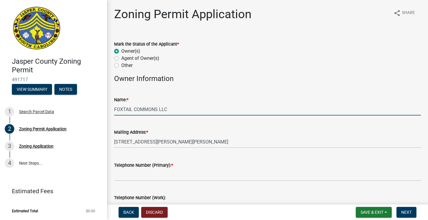
click at [173, 112] on input "FOXTAIL COMMONS LLC" at bounding box center [267, 109] width 307 height 12
type input "F"
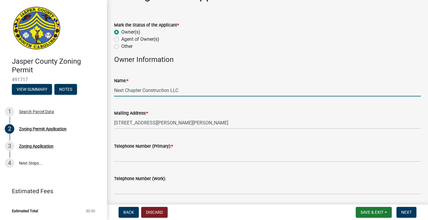
scroll to position [26, 0]
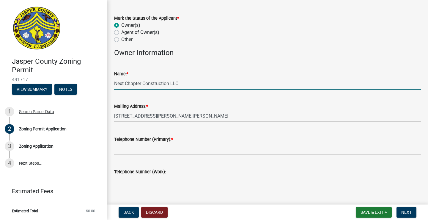
type input "Next Chapter Construction LLC"
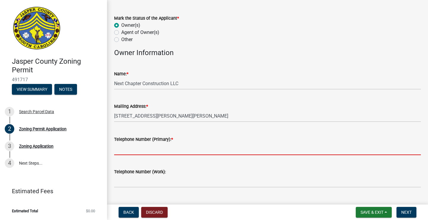
click at [172, 148] on input "Telephone Number (Primary): *" at bounding box center [267, 149] width 307 height 12
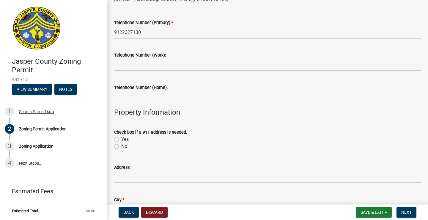
scroll to position [143, 0]
type input "9122327130"
click at [125, 137] on label "Yes" at bounding box center [124, 138] width 7 height 7
click at [125, 137] on input "Yes" at bounding box center [123, 137] width 4 height 4
radio input "true"
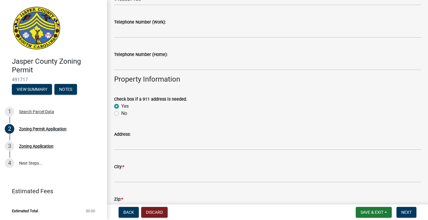
scroll to position [189, 0]
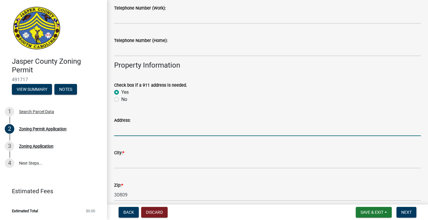
click at [161, 130] on input "Address:" at bounding box center [267, 130] width 307 height 12
type input "15 Pickerel Loop"
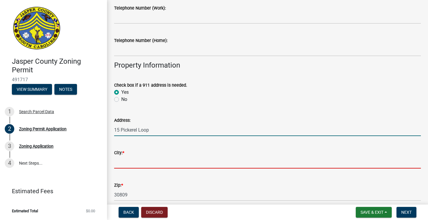
click at [142, 165] on input "City: *" at bounding box center [267, 162] width 307 height 12
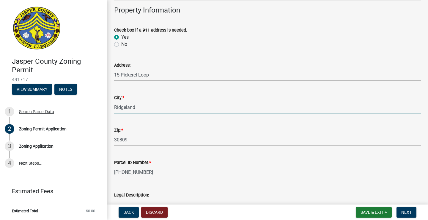
scroll to position [248, 0]
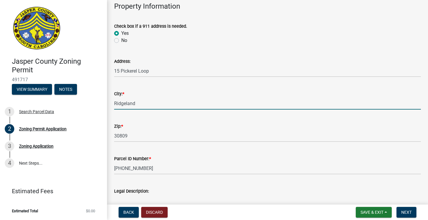
type input "Ridgeland"
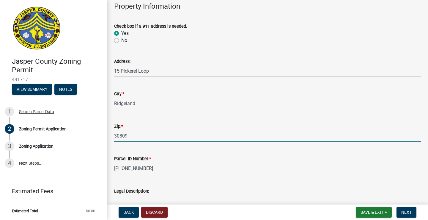
click at [139, 137] on input "30809" at bounding box center [267, 136] width 307 height 12
type input "3"
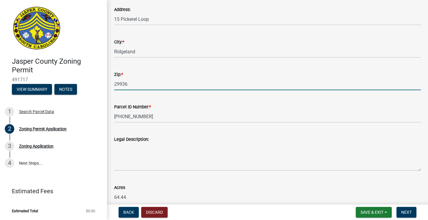
scroll to position [302, 0]
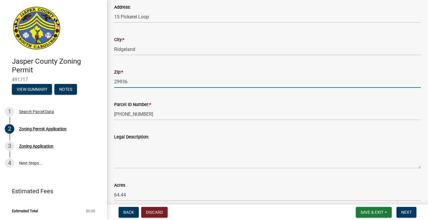
type input "29936"
click at [200, 162] on textarea "Legal Description:" at bounding box center [267, 154] width 307 height 28
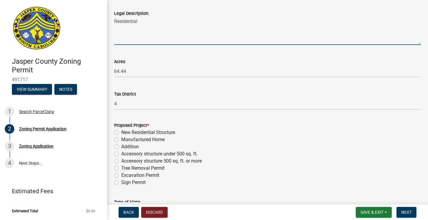
scroll to position [426, 0]
type textarea "Residential"
click at [168, 131] on label "New Residential Structure" at bounding box center [148, 131] width 54 height 7
click at [125, 131] on input "New Residential Structure" at bounding box center [123, 130] width 4 height 4
radio input "true"
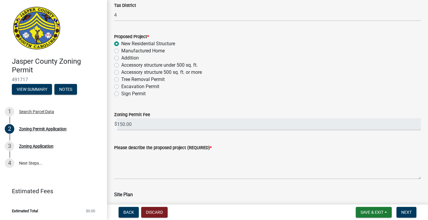
scroll to position [516, 0]
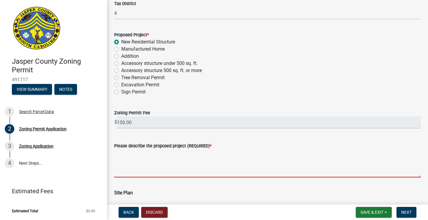
click at [193, 170] on textarea "Please describe the proposed project (REQUIRED) *" at bounding box center [267, 163] width 307 height 28
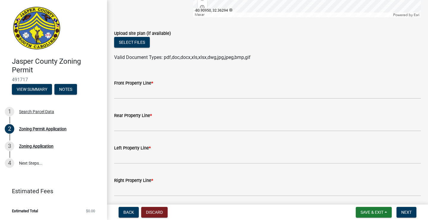
scroll to position [973, 0]
type textarea "Construction of a residential home."
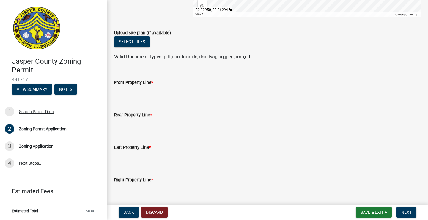
click at [168, 98] on input "Front Property Line *" at bounding box center [267, 92] width 307 height 12
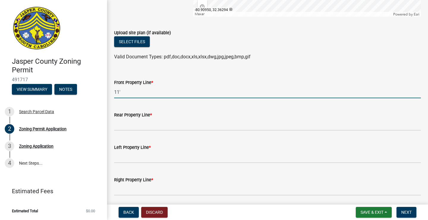
type input "11'"
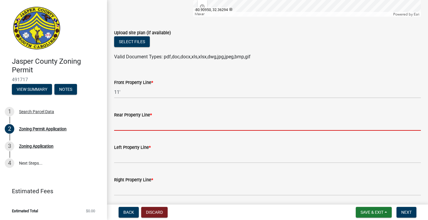
click at [166, 130] on input "Rear Property Line *" at bounding box center [267, 124] width 307 height 12
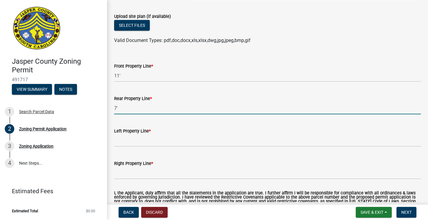
scroll to position [989, 0]
type input "7'"
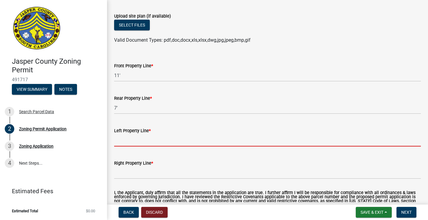
click at [161, 146] on input "Left Property Line *" at bounding box center [267, 140] width 307 height 12
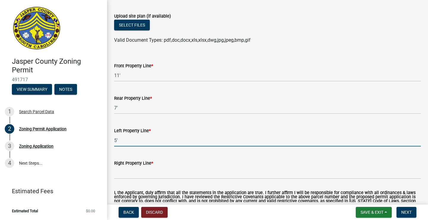
type input "5'"
click at [161, 178] on input "Right Property Line *" at bounding box center [267, 172] width 307 height 12
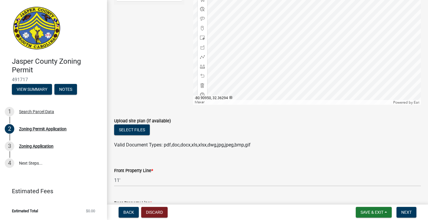
scroll to position [885, 0]
type input "5'"
click at [137, 135] on button "Select files" at bounding box center [132, 129] width 36 height 11
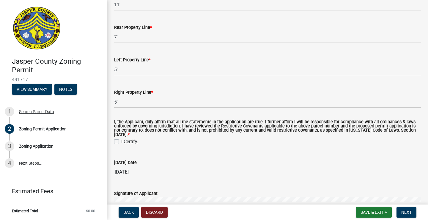
scroll to position [1089, 0]
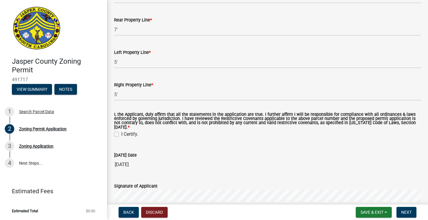
click at [121, 138] on label "I Certify." at bounding box center [129, 133] width 17 height 7
click at [121, 134] on input "I Certify." at bounding box center [123, 132] width 4 height 4
checkbox input "true"
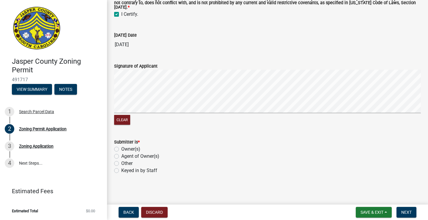
scroll to position [1209, 0]
click at [130, 152] on label "Owner(s)" at bounding box center [130, 148] width 19 height 7
click at [125, 149] on input "Owner(s)" at bounding box center [123, 147] width 4 height 4
radio input "true"
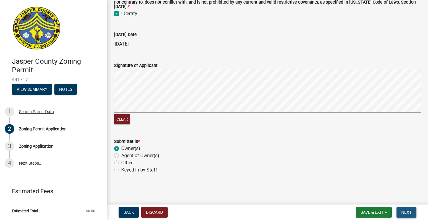
click at [405, 210] on span "Next" at bounding box center [406, 211] width 10 height 5
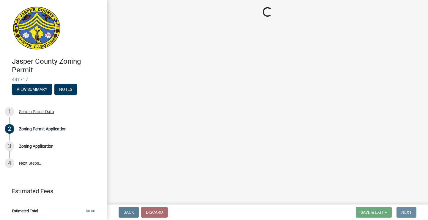
scroll to position [0, 0]
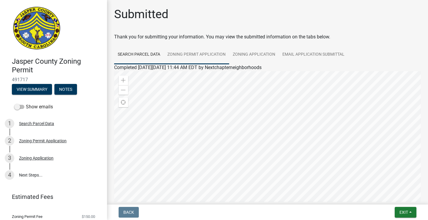
click at [198, 52] on link "Zoning Permit Application" at bounding box center [196, 54] width 65 height 19
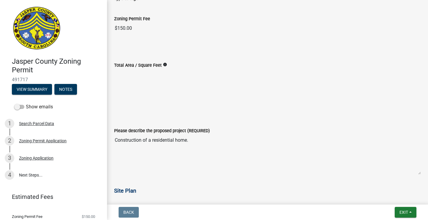
scroll to position [788, 0]
click at [167, 64] on icon "info" at bounding box center [165, 64] width 4 height 4
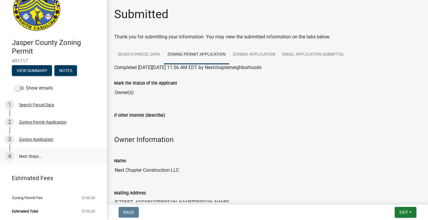
scroll to position [18, 0]
click at [401, 209] on span "Exit" at bounding box center [403, 211] width 9 height 5
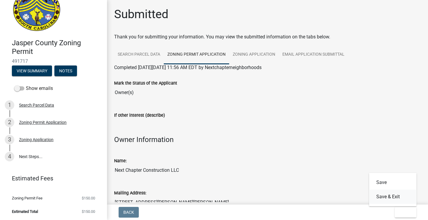
click at [398, 198] on button "Save & Exit" at bounding box center [393, 196] width 48 height 14
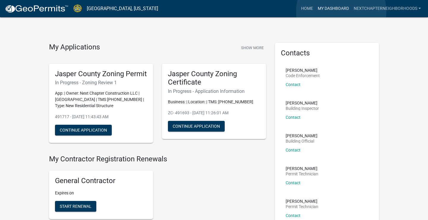
click at [341, 11] on link "My Dashboard" at bounding box center [333, 8] width 36 height 11
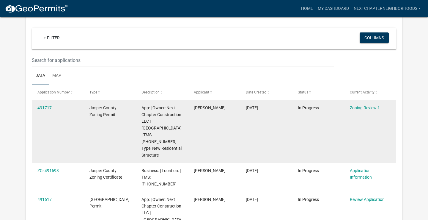
scroll to position [48, 0]
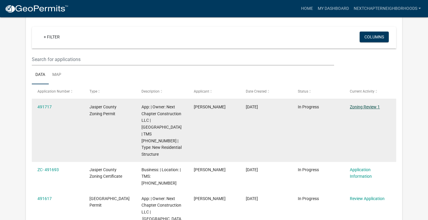
click at [357, 106] on link "Zoning Review 1" at bounding box center [365, 106] width 30 height 5
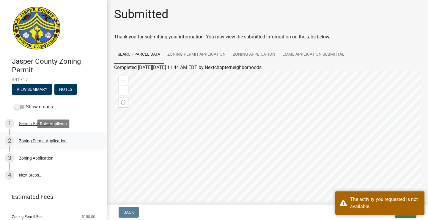
click at [38, 138] on div "Zoning Permit Application" at bounding box center [43, 140] width 48 height 4
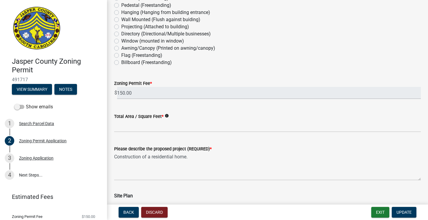
scroll to position [644, 0]
click at [169, 114] on icon "info" at bounding box center [167, 115] width 4 height 4
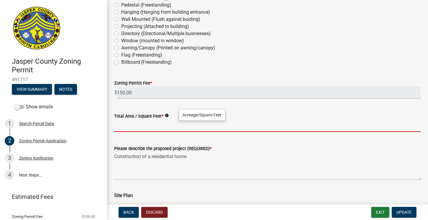
click at [163, 126] on input "Total Area / Square Feet *" at bounding box center [267, 125] width 307 height 12
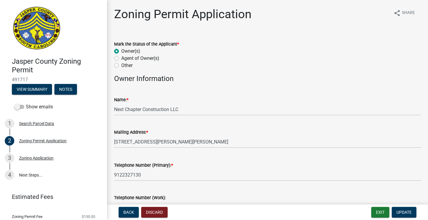
scroll to position [0, 0]
type input "1082"
click at [400, 209] on span "Update" at bounding box center [403, 211] width 15 height 5
click at [405, 211] on span "Update" at bounding box center [403, 211] width 15 height 5
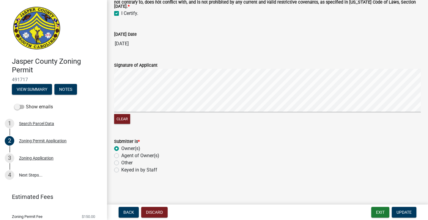
scroll to position [1384, 0]
click at [407, 211] on span "Update" at bounding box center [403, 211] width 15 height 5
click at [39, 161] on div "3 Zoning Application" at bounding box center [51, 158] width 93 height 10
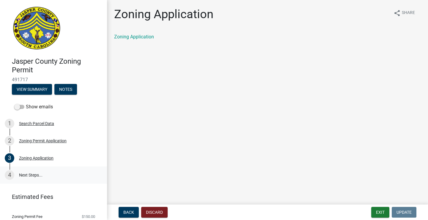
click at [35, 176] on link "4 Next Steps..." at bounding box center [53, 174] width 107 height 17
click at [48, 127] on div "1 Search Parcel Data" at bounding box center [51, 124] width 93 height 10
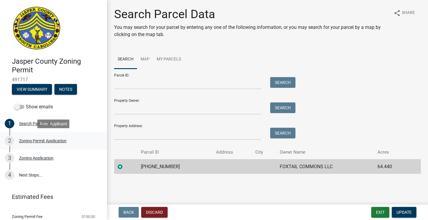
click at [45, 139] on div "Zoning Permit Application" at bounding box center [43, 140] width 48 height 4
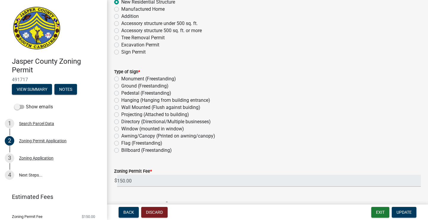
scroll to position [560, 0]
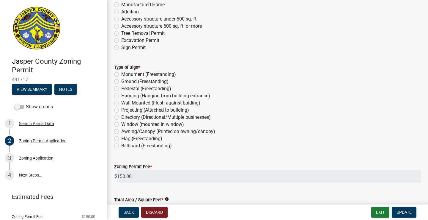
click at [140, 65] on span "*" at bounding box center [139, 67] width 2 height 5
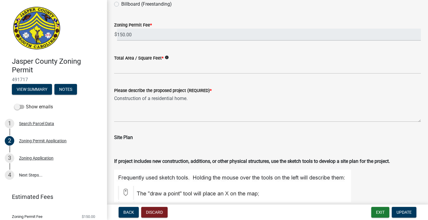
scroll to position [704, 0]
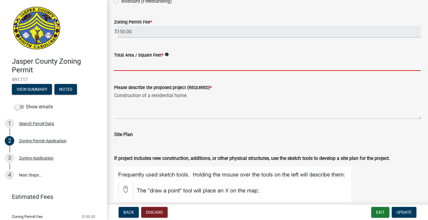
click at [173, 64] on input "Total Area / Square Feet *" at bounding box center [267, 65] width 307 height 12
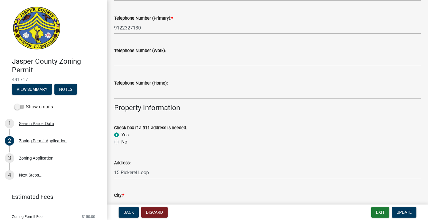
scroll to position [138, 0]
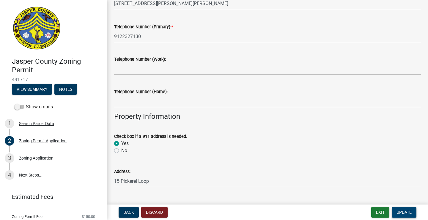
type input "1082"
click at [407, 210] on span "Update" at bounding box center [403, 211] width 15 height 5
click at [405, 212] on span "Update" at bounding box center [403, 211] width 15 height 5
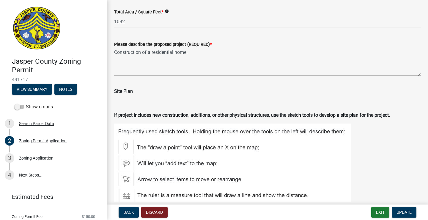
scroll to position [760, 0]
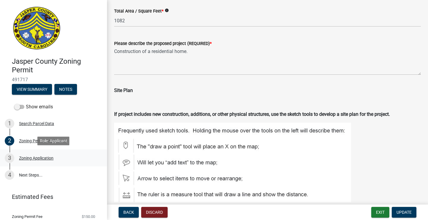
click at [39, 156] on div "Zoning Application" at bounding box center [36, 158] width 34 height 4
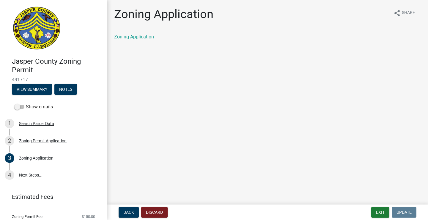
scroll to position [0, 0]
click at [140, 37] on link "Zoning Application" at bounding box center [134, 37] width 40 height 6
click at [40, 141] on div "Zoning Permit Application" at bounding box center [43, 140] width 48 height 4
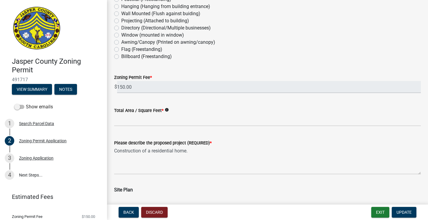
scroll to position [649, 0]
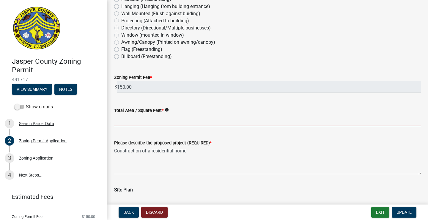
click at [177, 122] on input "Total Area / Square Feet *" at bounding box center [267, 120] width 307 height 12
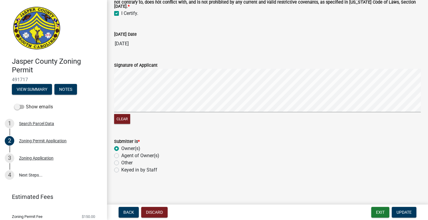
scroll to position [1372, 0]
type input "1082"
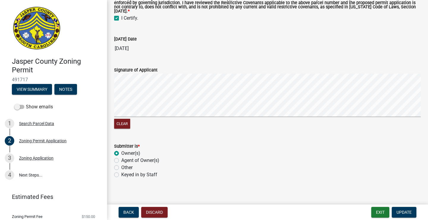
click at [146, 169] on div "Submitter is * Owner(s) Agent of Owner(s) Other Keyed in by Staff" at bounding box center [267, 160] width 307 height 36
click at [121, 178] on label "Keyed in by Staff" at bounding box center [139, 174] width 36 height 7
click at [121, 175] on input "Keyed in by Staff" at bounding box center [123, 173] width 4 height 4
radio input "true"
click at [409, 213] on span "Update" at bounding box center [403, 211] width 15 height 5
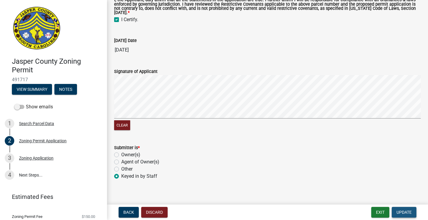
click at [405, 212] on span "Update" at bounding box center [403, 211] width 15 height 5
click at [404, 211] on span "Update" at bounding box center [403, 211] width 15 height 5
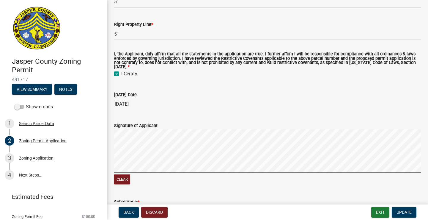
scroll to position [1302, 0]
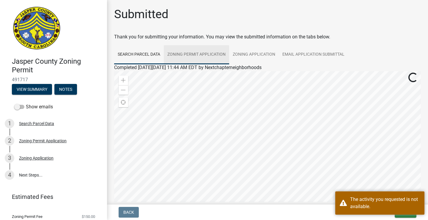
click at [209, 49] on link "Zoning Permit Application" at bounding box center [196, 54] width 65 height 19
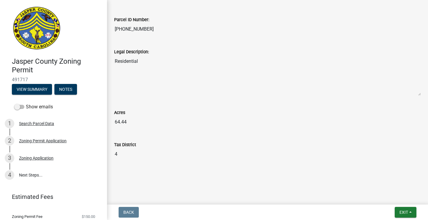
scroll to position [381, 0]
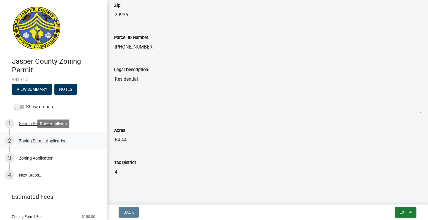
click at [43, 143] on div "2 Zoning Permit Application" at bounding box center [51, 141] width 93 height 10
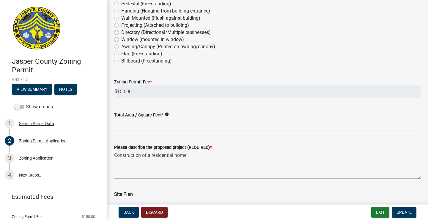
scroll to position [650, 0]
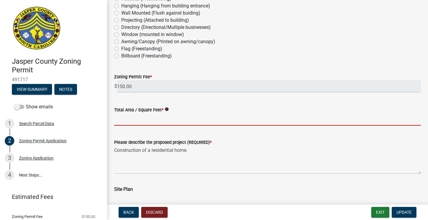
click at [172, 121] on input "Total Area / Square Feet *" at bounding box center [267, 119] width 307 height 12
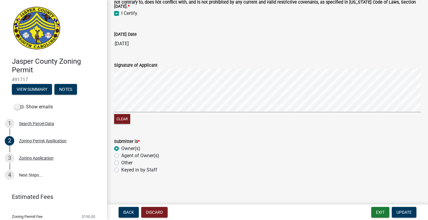
scroll to position [0, 0]
type input "1082"
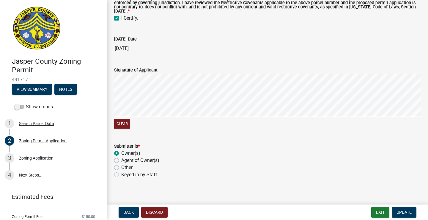
click at [138, 167] on div "Submitter is * Owner(s) Agent of Owner(s) Other Keyed in by Staff" at bounding box center [267, 160] width 307 height 36
click at [121, 178] on label "Keyed in by Staff" at bounding box center [139, 174] width 36 height 7
click at [121, 175] on input "Keyed in by Staff" at bounding box center [123, 173] width 4 height 4
radio input "true"
click at [400, 208] on button "Update" at bounding box center [404, 211] width 25 height 11
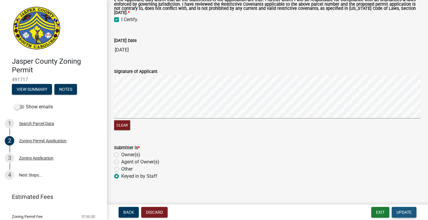
click at [400, 210] on span "Update" at bounding box center [403, 211] width 15 height 5
click at [400, 215] on button "Update" at bounding box center [404, 211] width 25 height 11
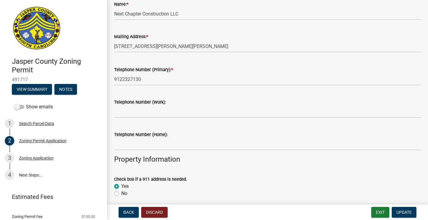
scroll to position [34, 0]
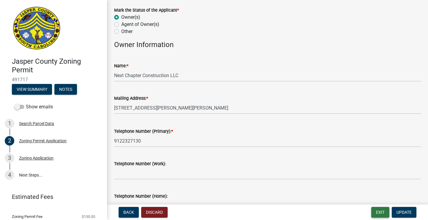
click at [379, 215] on button "Exit" at bounding box center [380, 211] width 18 height 11
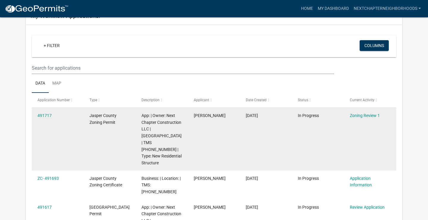
scroll to position [42, 0]
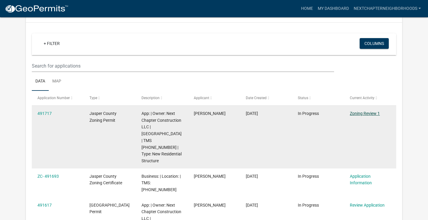
click at [365, 111] on link "Zoning Review 1" at bounding box center [365, 113] width 30 height 5
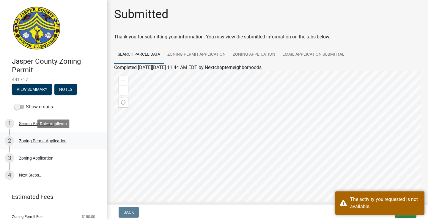
click at [51, 137] on div "2 Zoning Permit Application" at bounding box center [51, 141] width 93 height 10
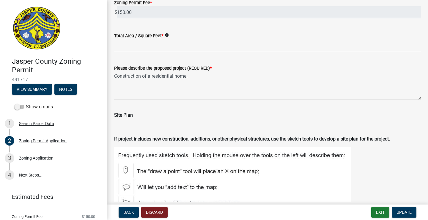
scroll to position [719, 0]
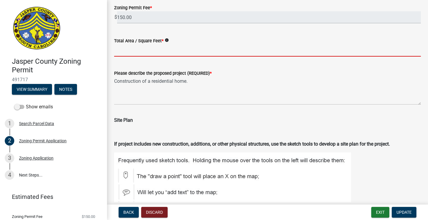
click at [185, 52] on input "Total Area / Square Feet *" at bounding box center [267, 50] width 307 height 12
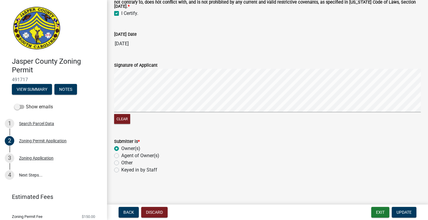
scroll to position [1372, 0]
type input "1082"
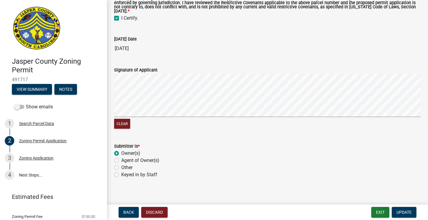
click at [117, 169] on div "Submitter is * Owner(s) Agent of Owner(s) Other Keyed in by Staff" at bounding box center [267, 160] width 307 height 36
click at [121, 178] on label "Keyed in by Staff" at bounding box center [139, 174] width 36 height 7
click at [121, 175] on input "Keyed in by Staff" at bounding box center [123, 173] width 4 height 4
radio input "true"
click at [405, 210] on span "Update" at bounding box center [403, 211] width 15 height 5
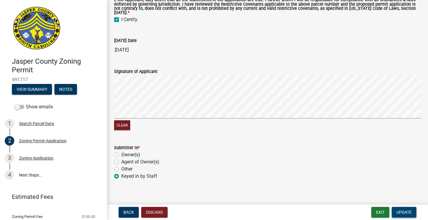
click at [401, 210] on span "Update" at bounding box center [403, 211] width 15 height 5
click at [401, 212] on span "Update" at bounding box center [403, 211] width 15 height 5
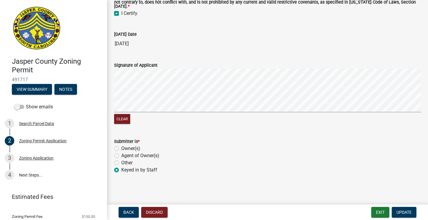
scroll to position [1384, 0]
click at [396, 211] on span "Update" at bounding box center [403, 211] width 15 height 5
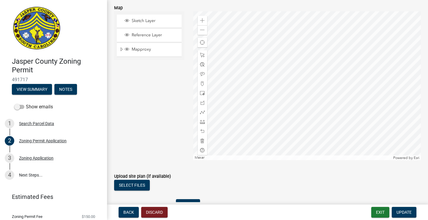
scroll to position [970, 0]
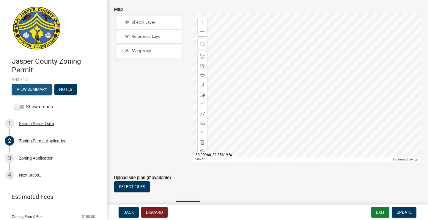
click at [38, 92] on button "View Summary" at bounding box center [32, 89] width 40 height 11
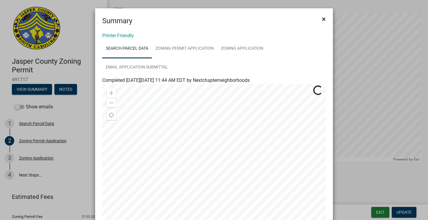
click at [324, 16] on span "×" at bounding box center [324, 19] width 4 height 8
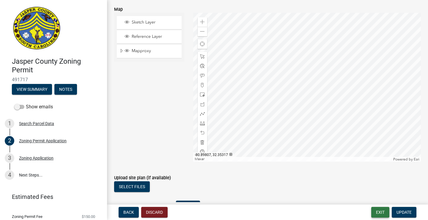
click at [379, 211] on button "Exit" at bounding box center [380, 211] width 18 height 11
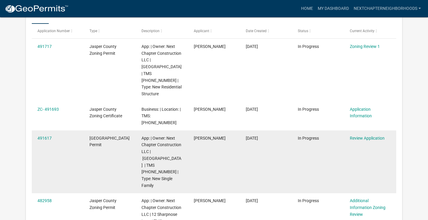
scroll to position [110, 0]
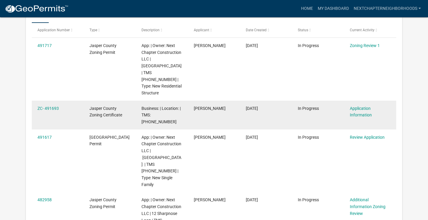
click at [205, 100] on datatable-body-cell "[PERSON_NAME]" at bounding box center [214, 114] width 52 height 29
click at [353, 106] on link "Application Information" at bounding box center [361, 112] width 22 height 12
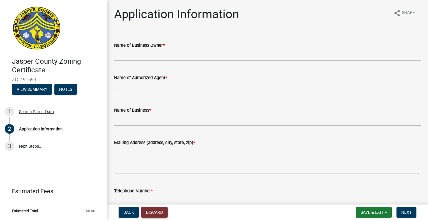
click at [159, 213] on button "Discard" at bounding box center [154, 211] width 26 height 11
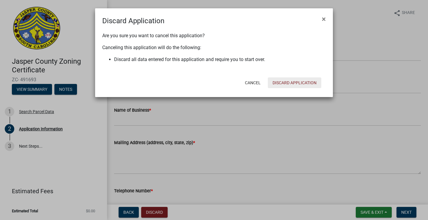
click at [289, 81] on button "Discard Application" at bounding box center [294, 82] width 53 height 11
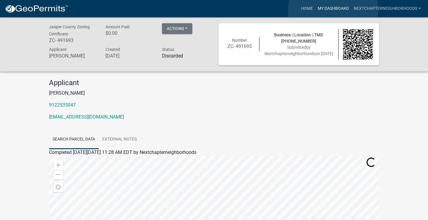
click at [333, 10] on link "My Dashboard" at bounding box center [333, 8] width 36 height 11
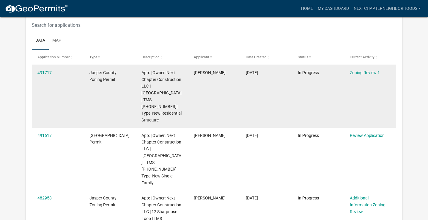
scroll to position [84, 0]
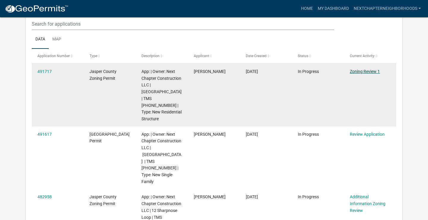
click at [359, 72] on link "Zoning Review 1" at bounding box center [365, 71] width 30 height 5
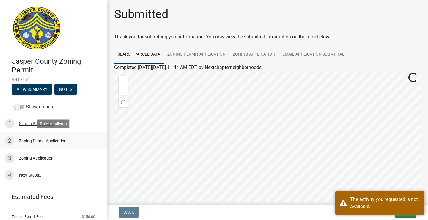
click at [53, 138] on div "Zoning Permit Application" at bounding box center [43, 140] width 48 height 4
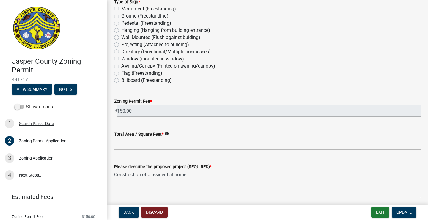
scroll to position [649, 0]
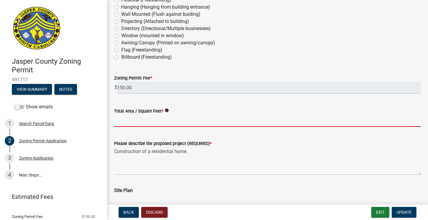
click at [188, 122] on input "Total Area / Square Feet *" at bounding box center [267, 120] width 307 height 12
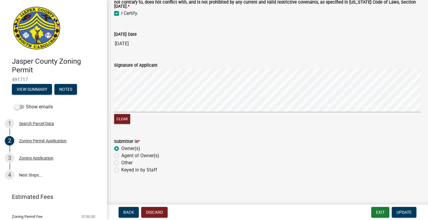
scroll to position [1372, 0]
type input "1082"
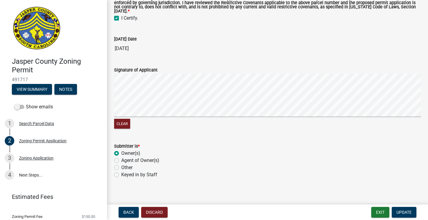
click at [117, 171] on div "Submitter is * Owner(s) Agent of Owner(s) Other Keyed in by Staff" at bounding box center [267, 160] width 307 height 36
click at [121, 178] on label "Keyed in by Staff" at bounding box center [139, 174] width 36 height 7
click at [121, 175] on input "Keyed in by Staff" at bounding box center [123, 173] width 4 height 4
radio input "true"
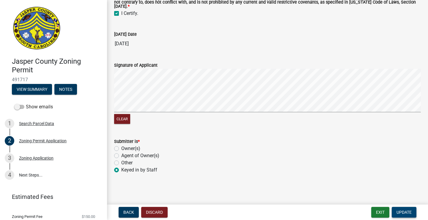
click at [401, 209] on button "Update" at bounding box center [404, 211] width 25 height 11
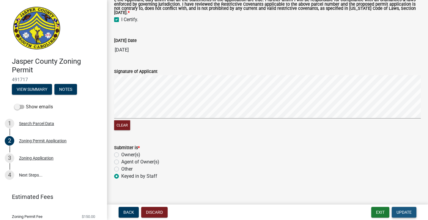
click at [402, 212] on span "Update" at bounding box center [403, 211] width 15 height 5
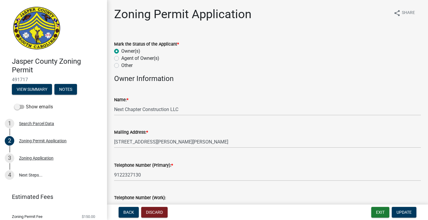
scroll to position [0, 0]
click at [401, 211] on span "Update" at bounding box center [403, 211] width 15 height 5
click at [405, 209] on button "Update" at bounding box center [404, 211] width 25 height 11
click at [383, 214] on button "Exit" at bounding box center [380, 211] width 18 height 11
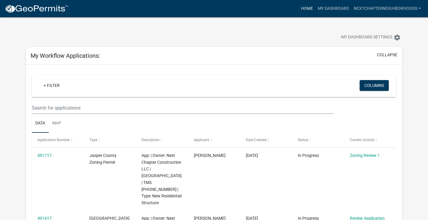
click at [309, 12] on link "Home" at bounding box center [307, 8] width 17 height 11
